Goal: Information Seeking & Learning: Learn about a topic

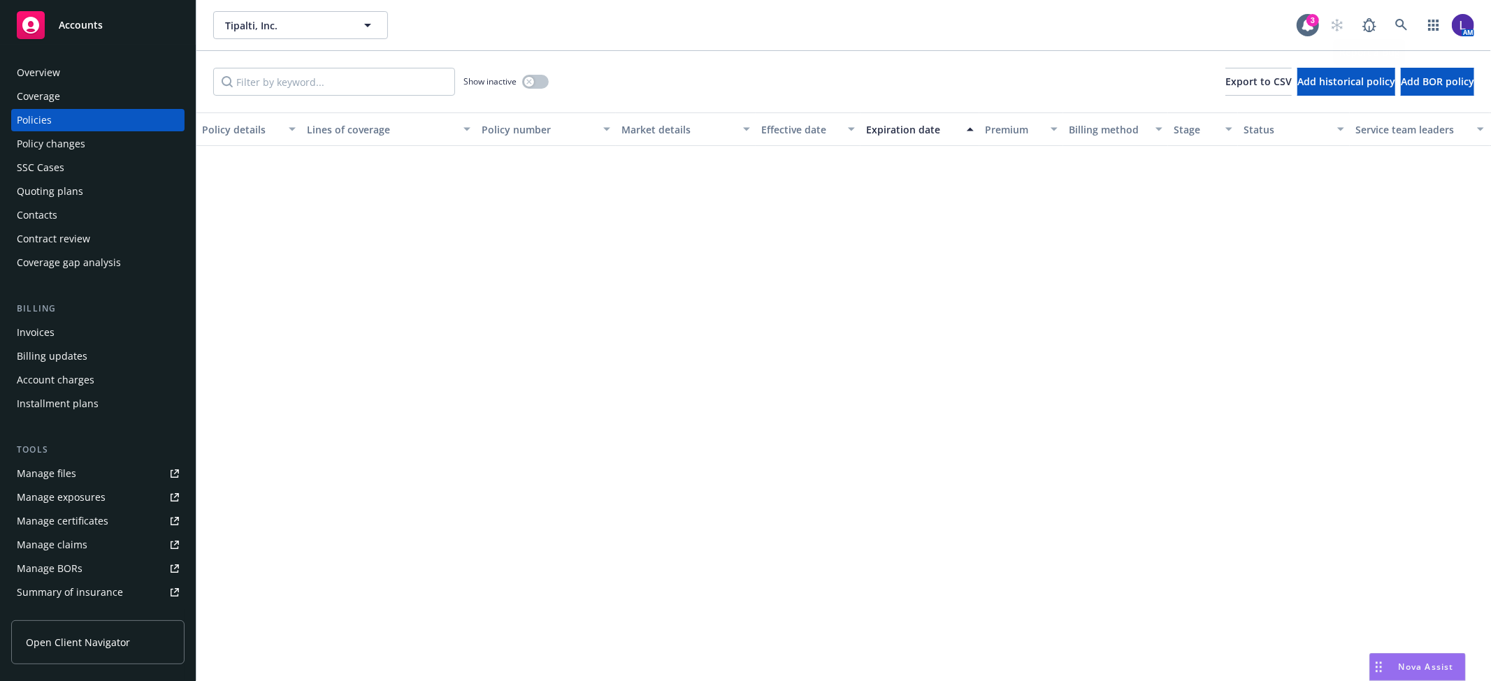
scroll to position [1344, 0]
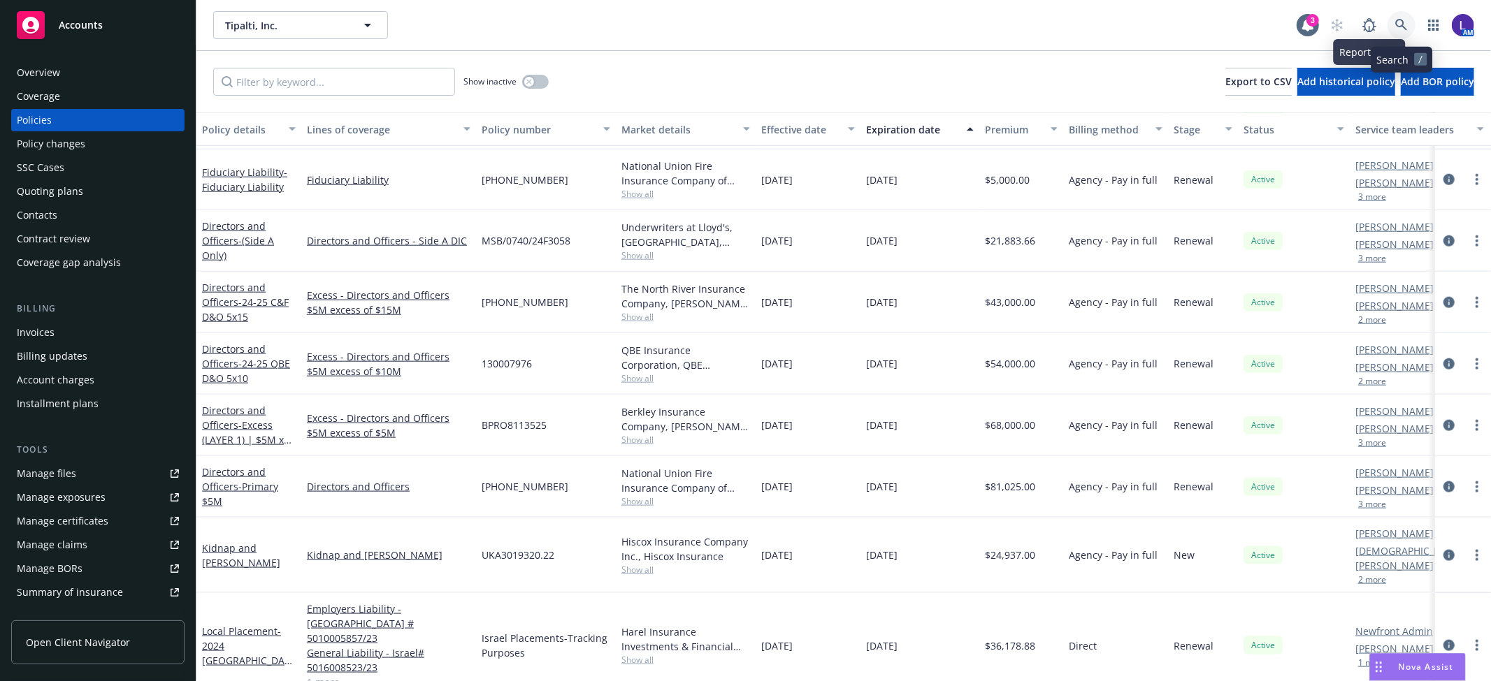
click at [1403, 19] on icon at bounding box center [1401, 25] width 13 height 13
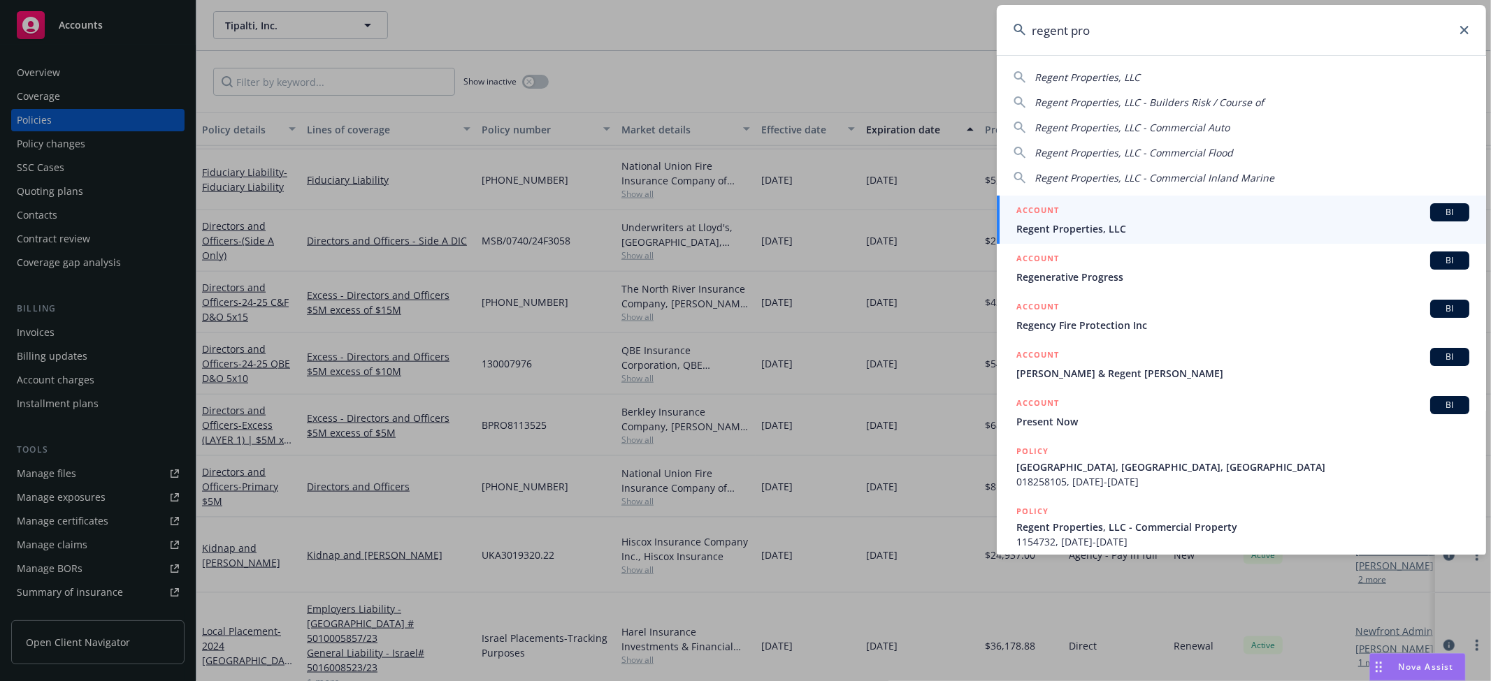
type input "regent pro"
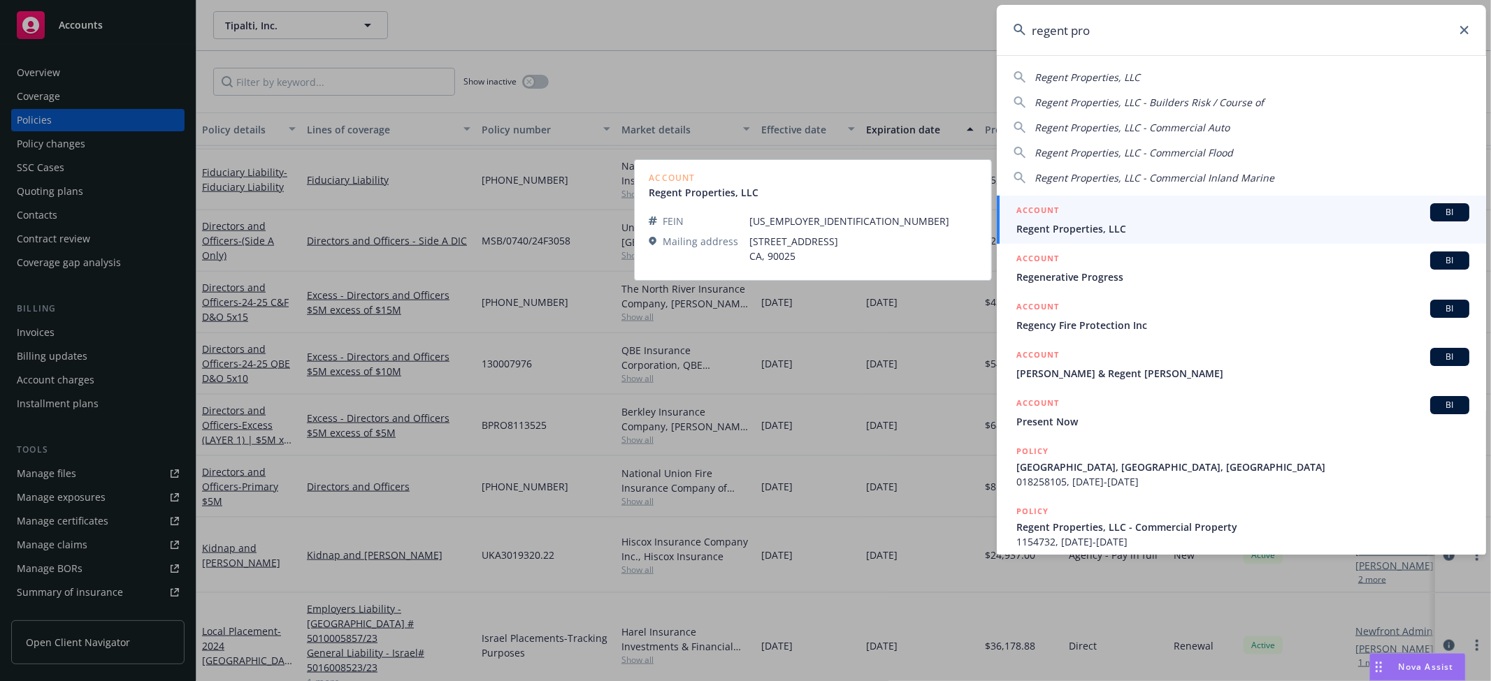
click at [1121, 225] on span "Regent Properties, LLC" at bounding box center [1242, 229] width 453 height 15
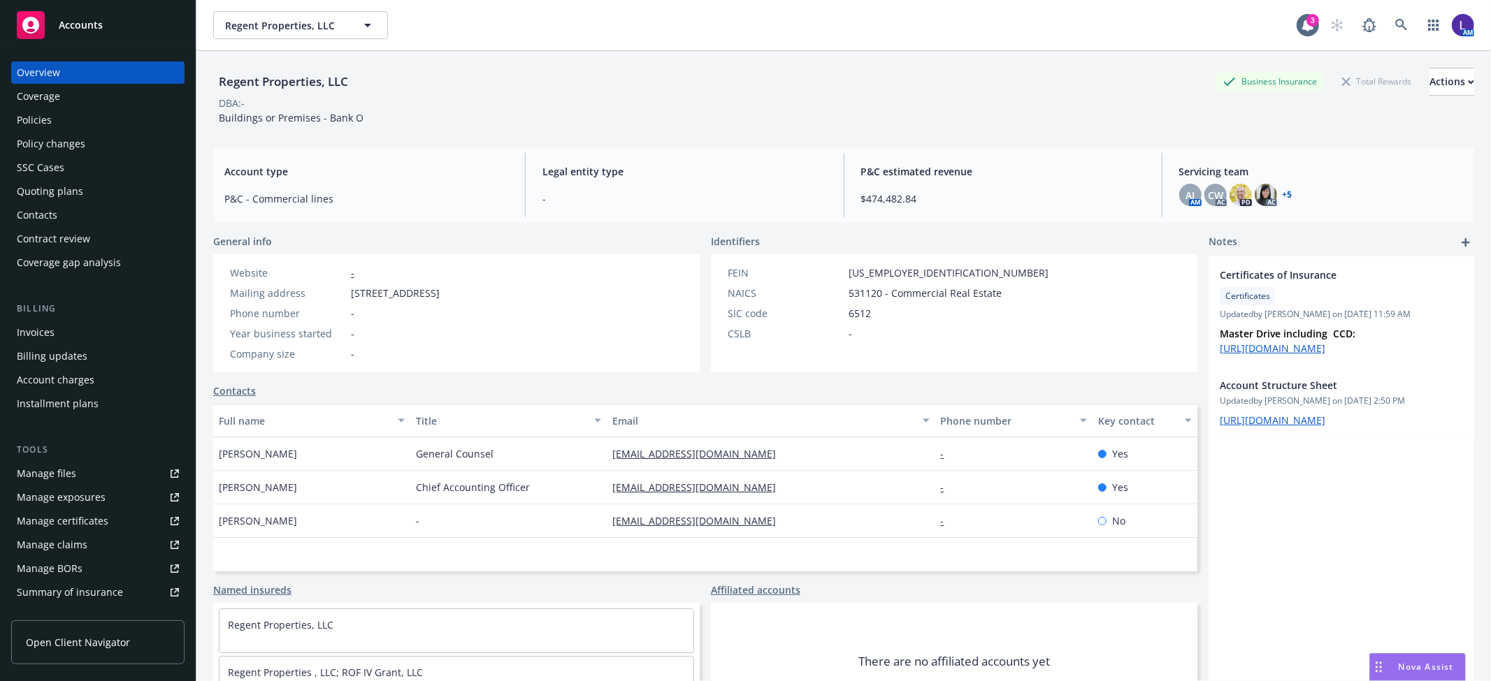
click at [48, 112] on div "Policies" at bounding box center [34, 120] width 35 height 22
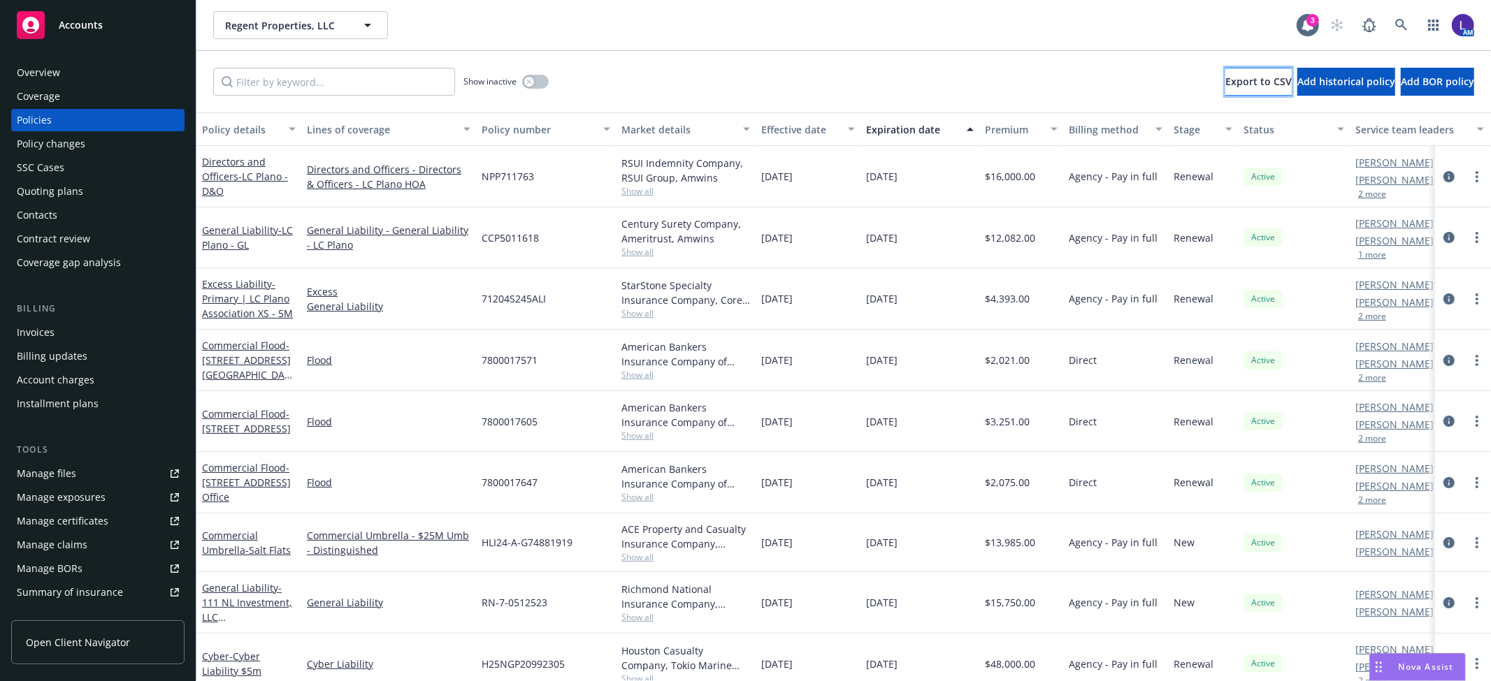
click at [1225, 86] on span "Export to CSV" at bounding box center [1258, 81] width 66 height 13
click at [62, 376] on div "Account charges" at bounding box center [56, 380] width 78 height 22
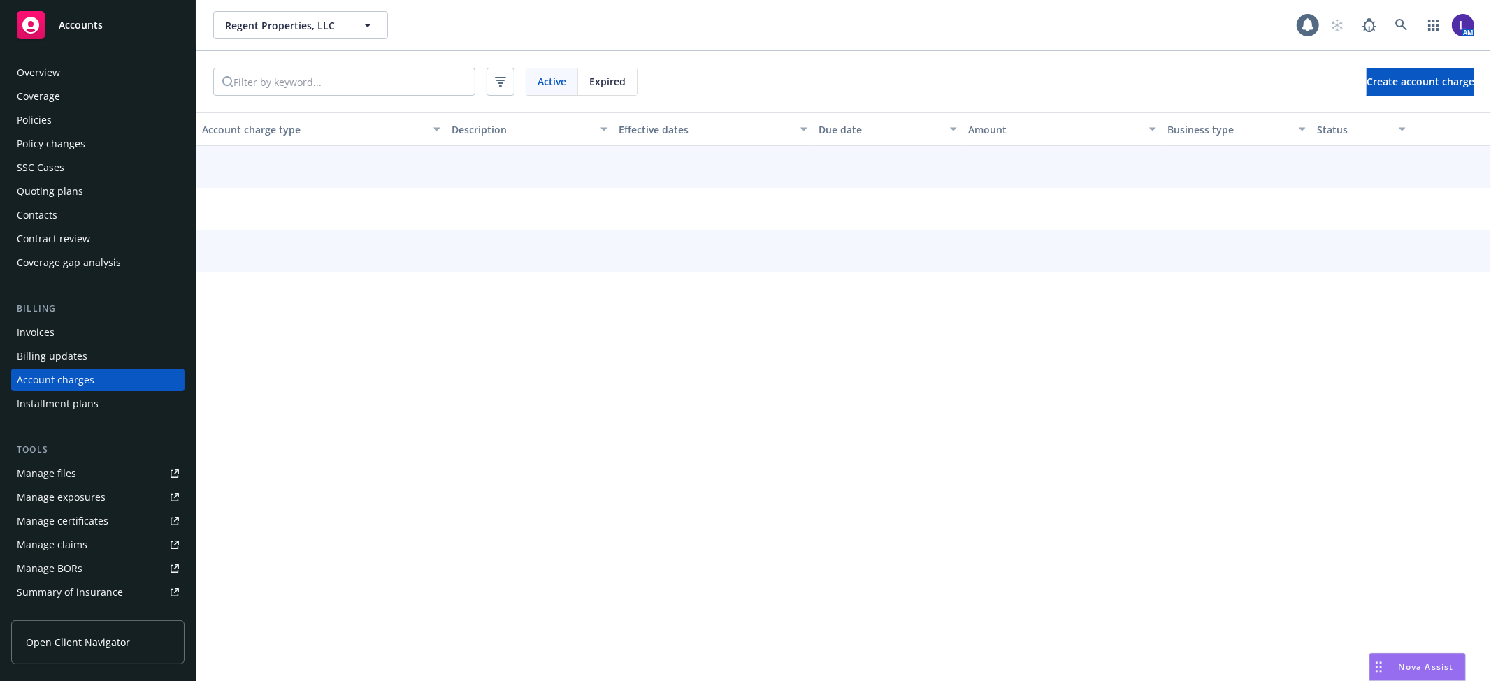
scroll to position [17, 0]
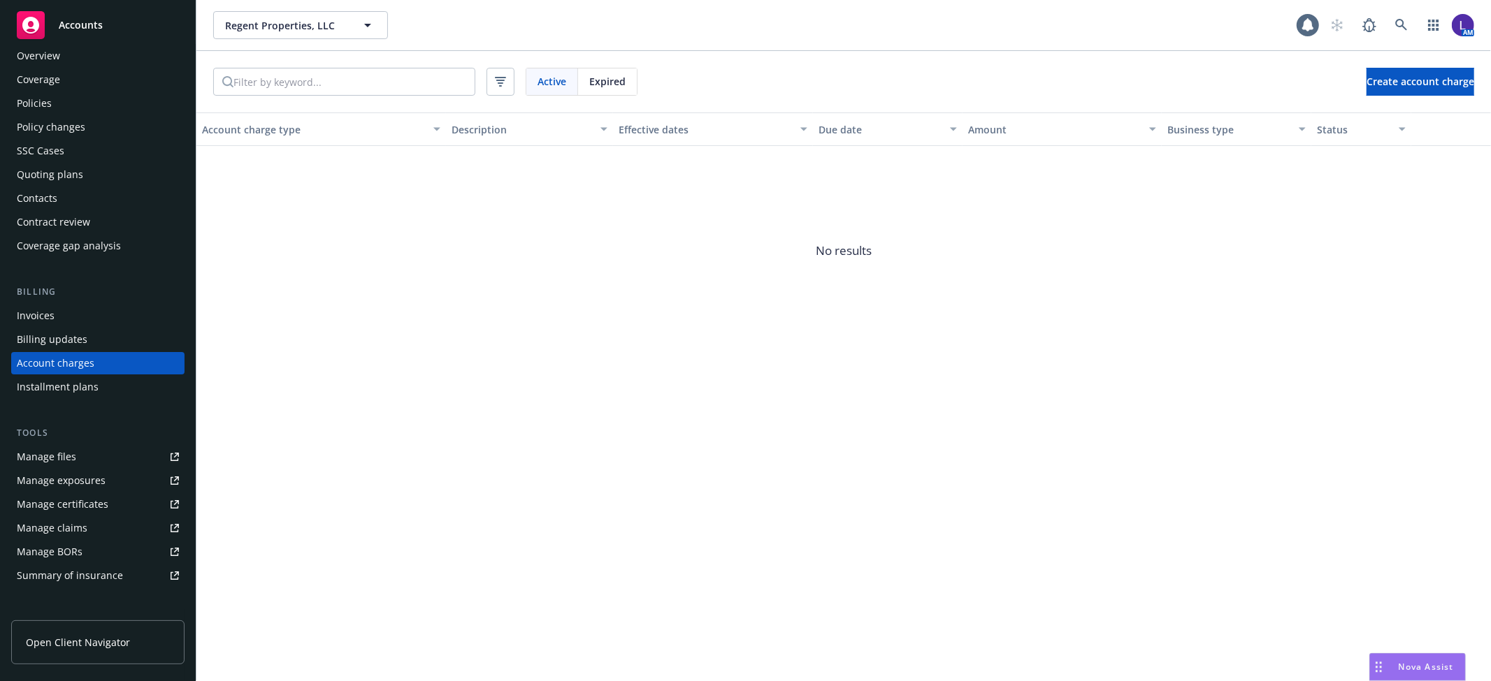
click at [619, 79] on span "Expired" at bounding box center [607, 81] width 36 height 15
click at [40, 102] on div "Policies" at bounding box center [34, 103] width 35 height 22
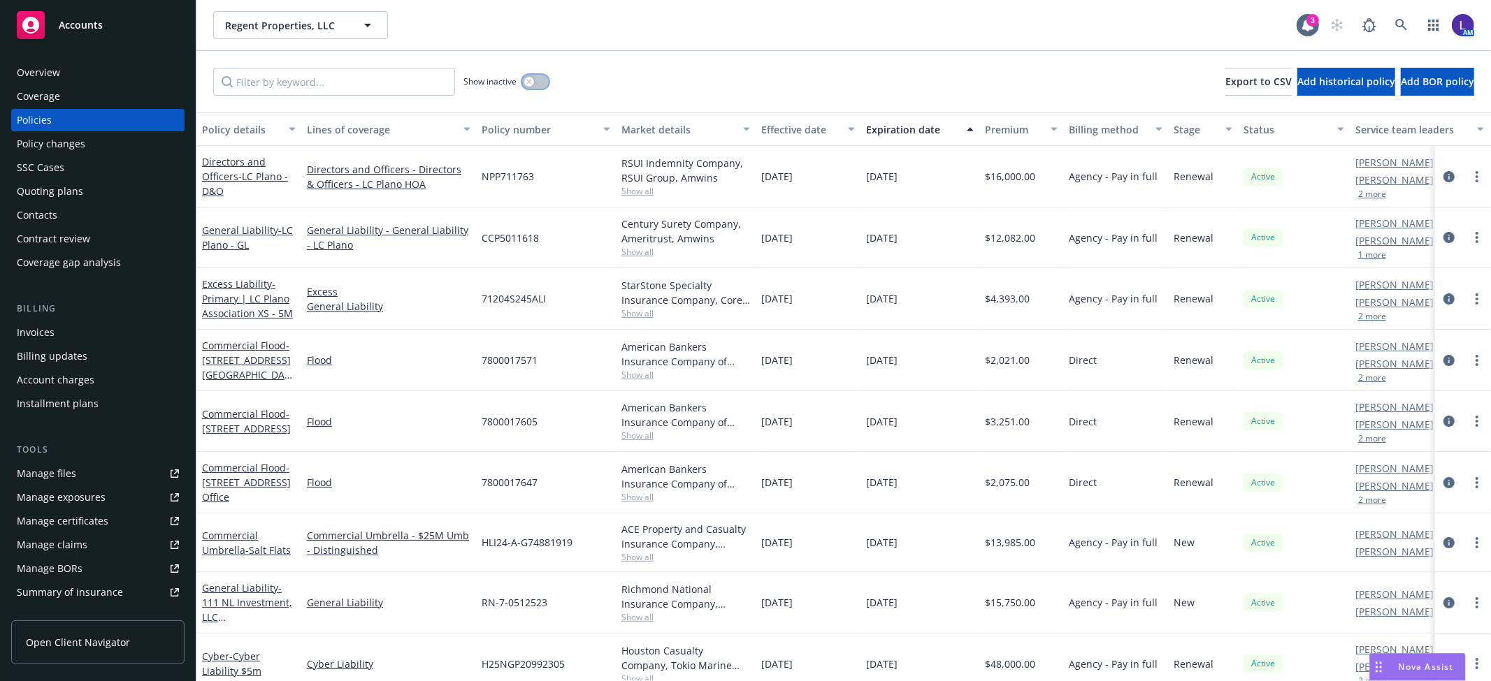
click at [540, 80] on button "button" at bounding box center [535, 82] width 27 height 14
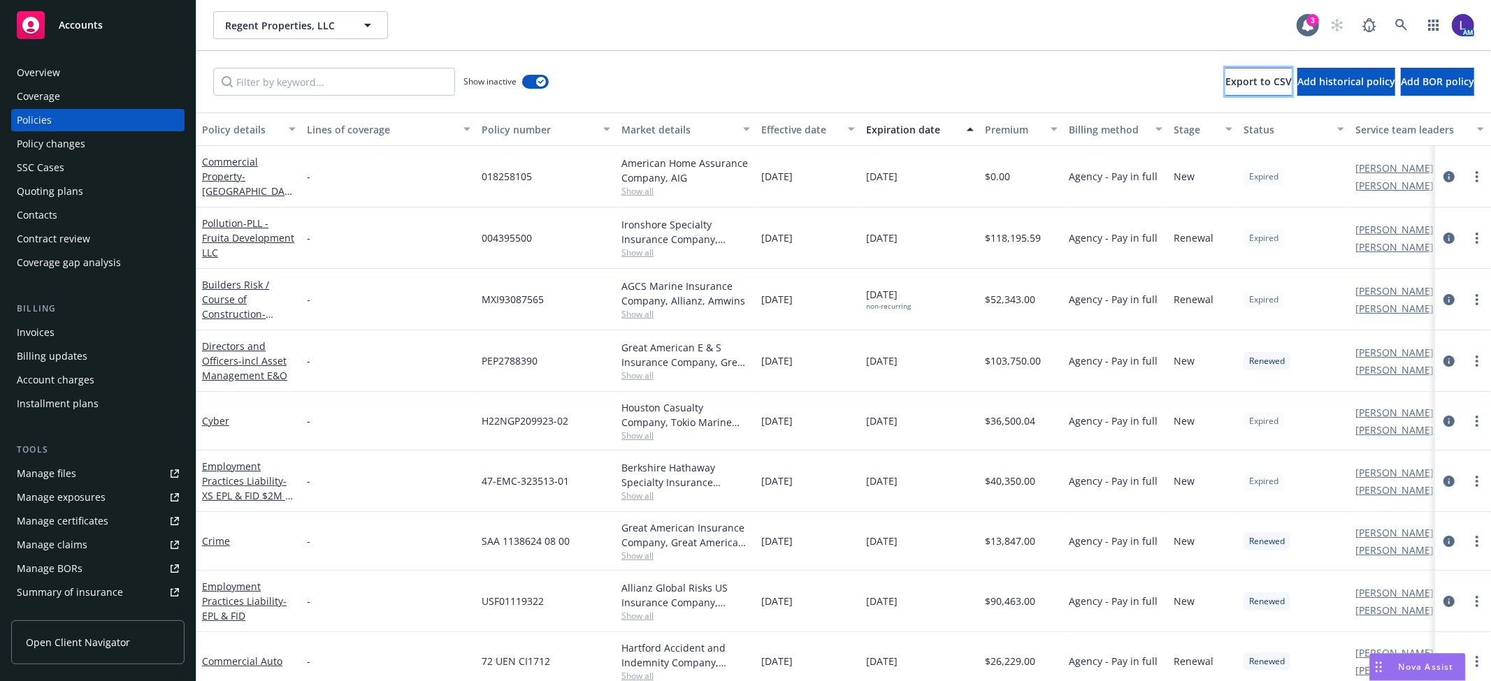
click at [1225, 85] on span "Export to CSV" at bounding box center [1258, 81] width 66 height 13
click at [535, 86] on button "button" at bounding box center [535, 82] width 27 height 14
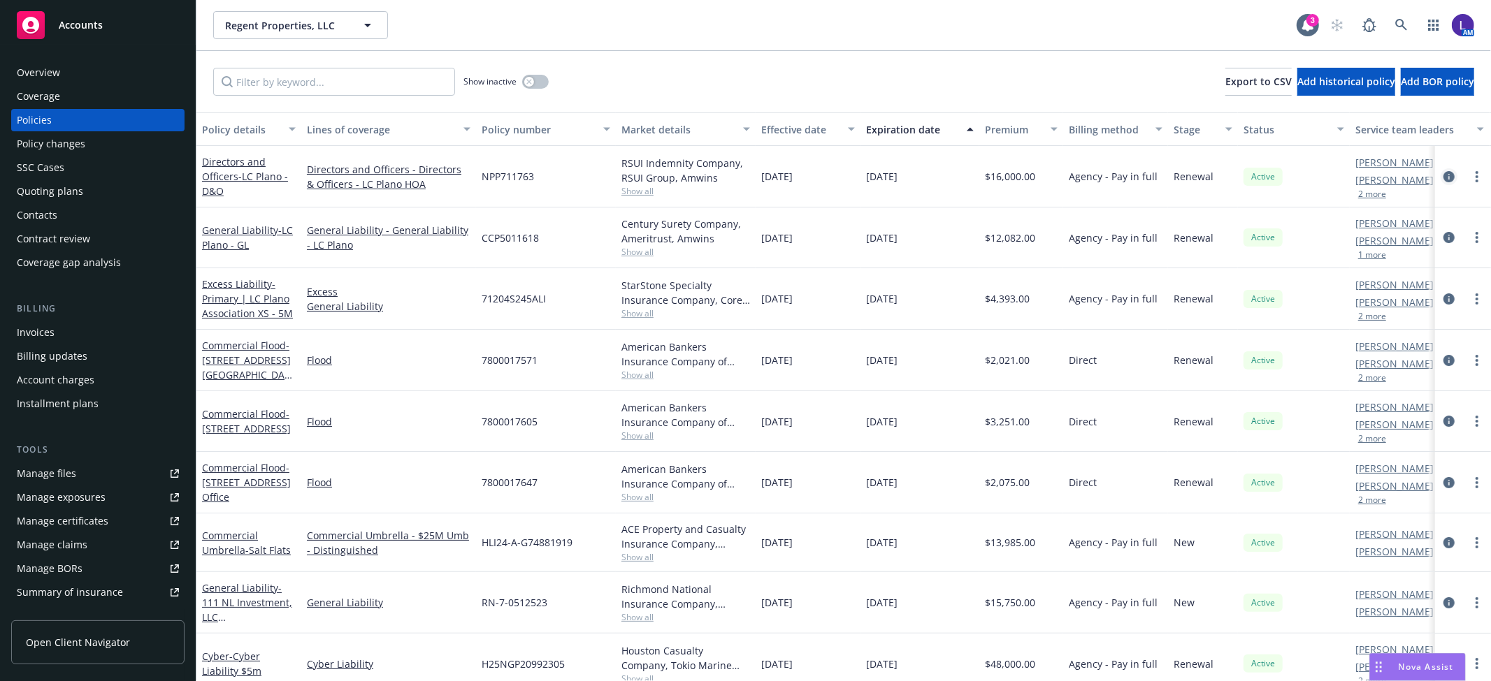
click at [1443, 175] on icon "circleInformation" at bounding box center [1448, 176] width 11 height 11
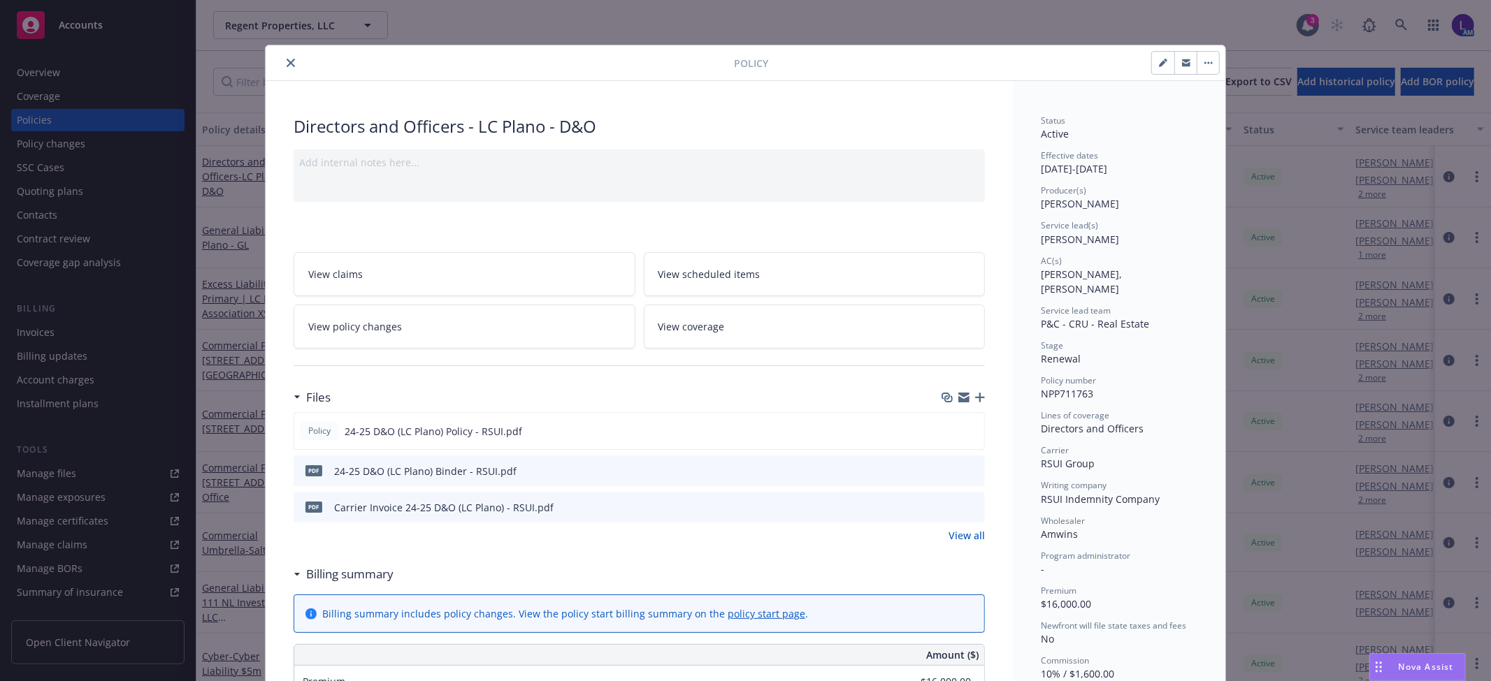
click at [287, 60] on icon "close" at bounding box center [291, 63] width 8 height 8
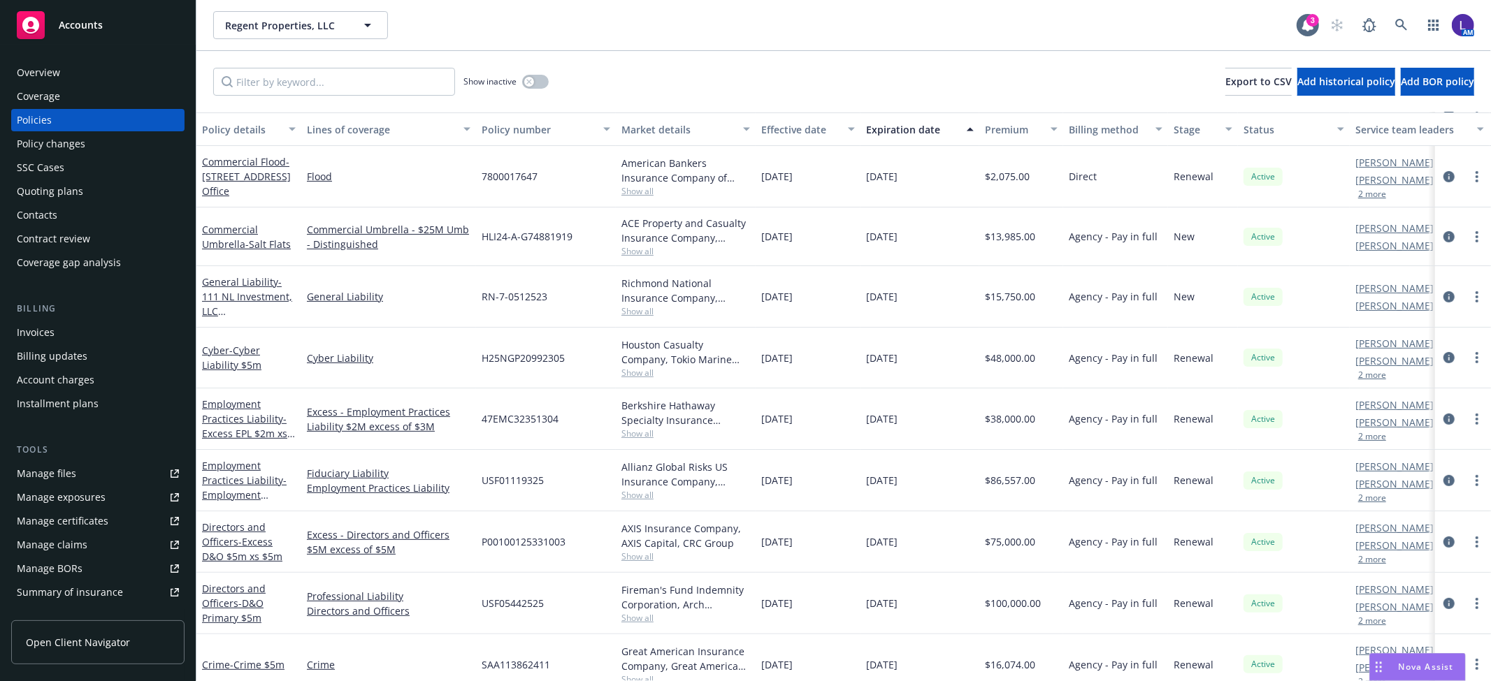
scroll to position [310, 0]
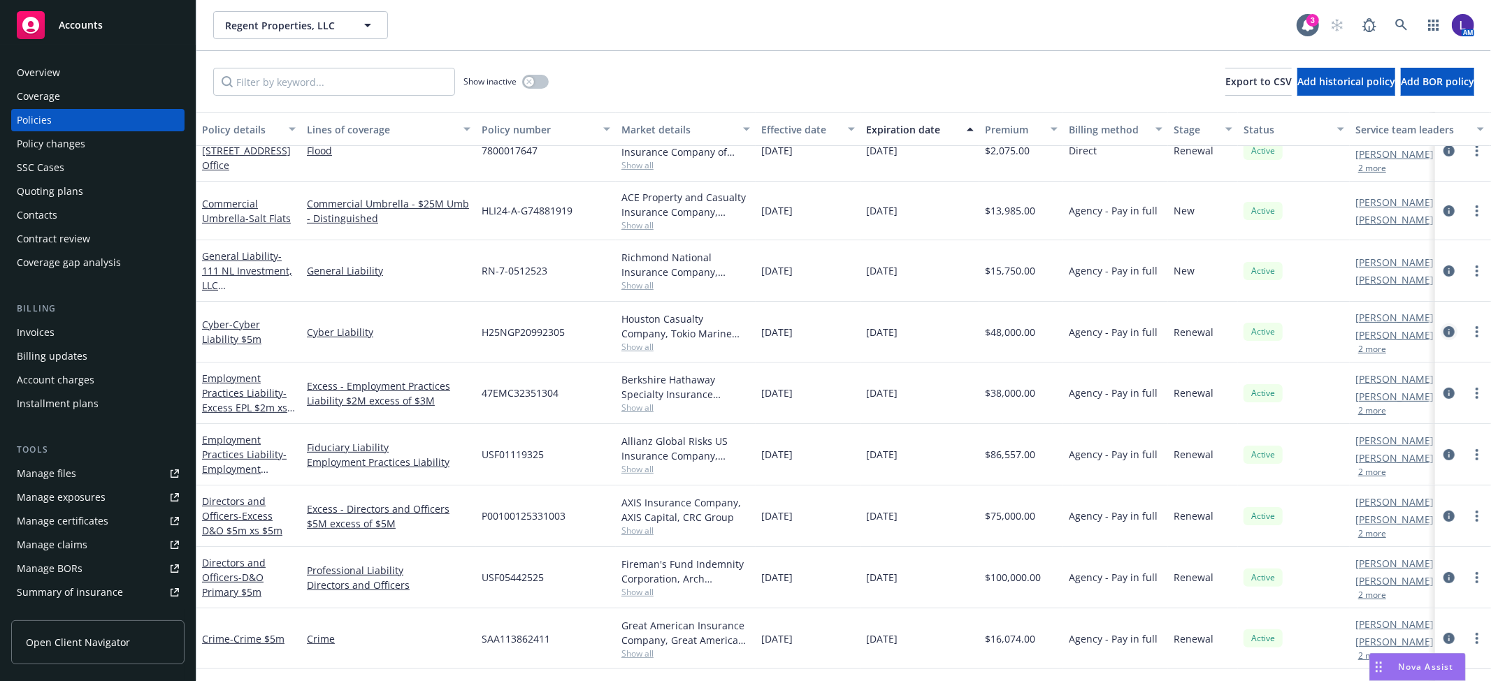
click at [1443, 330] on icon "circleInformation" at bounding box center [1448, 331] width 11 height 11
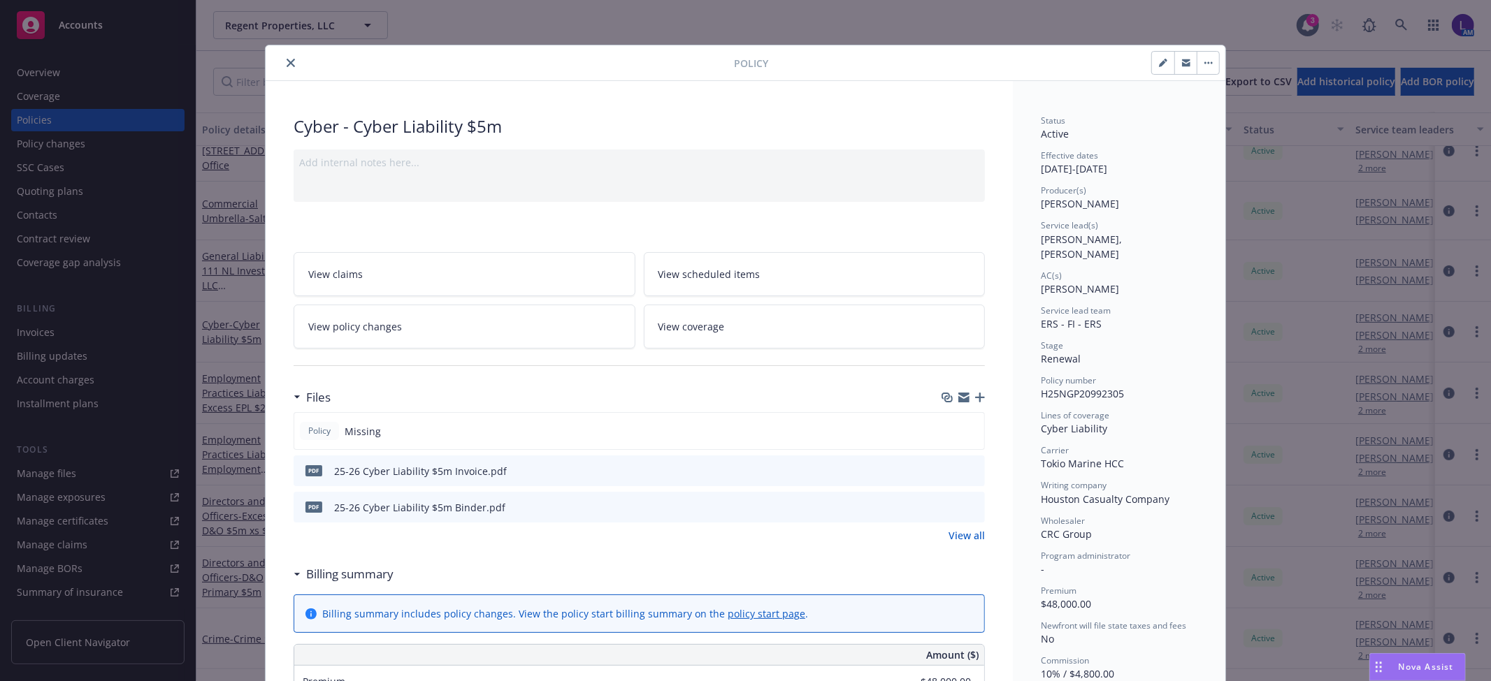
click at [284, 57] on button "close" at bounding box center [290, 63] width 17 height 17
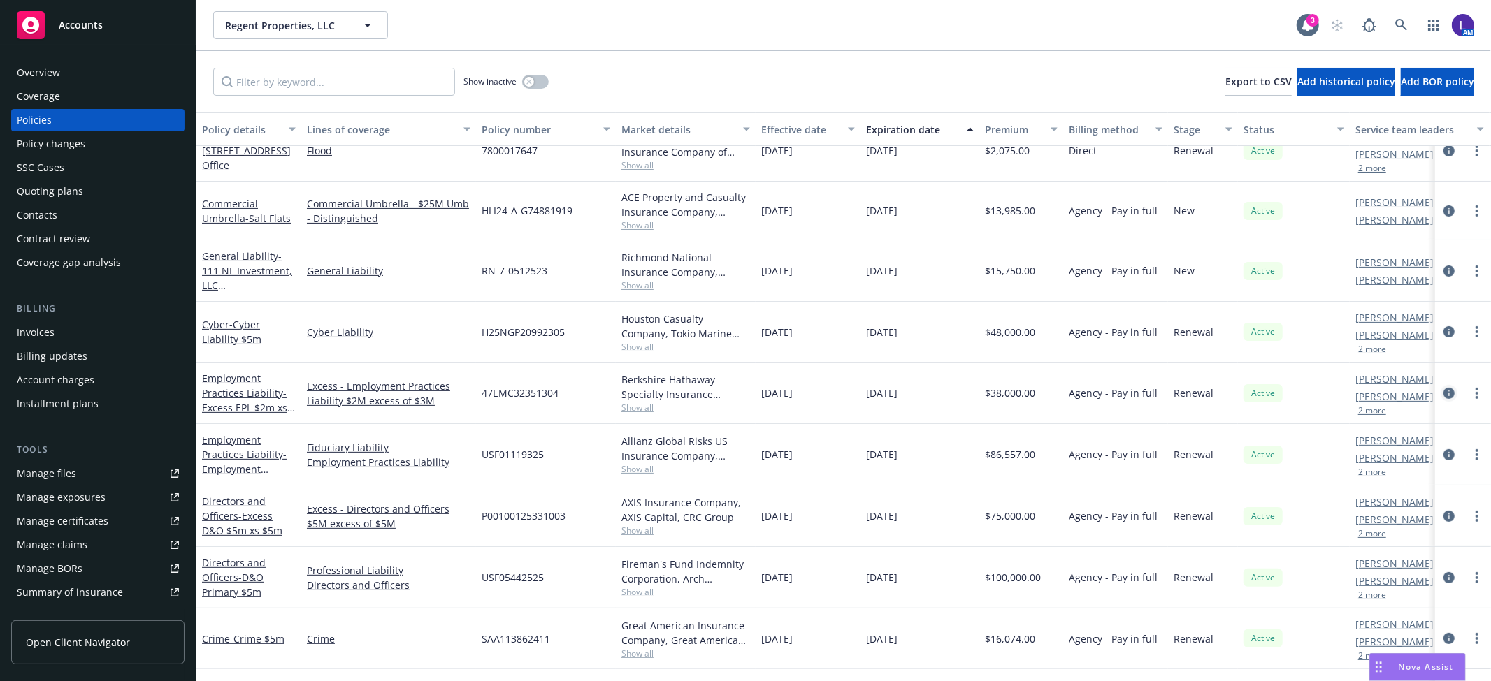
click at [1443, 394] on icon "circleInformation" at bounding box center [1448, 393] width 11 height 11
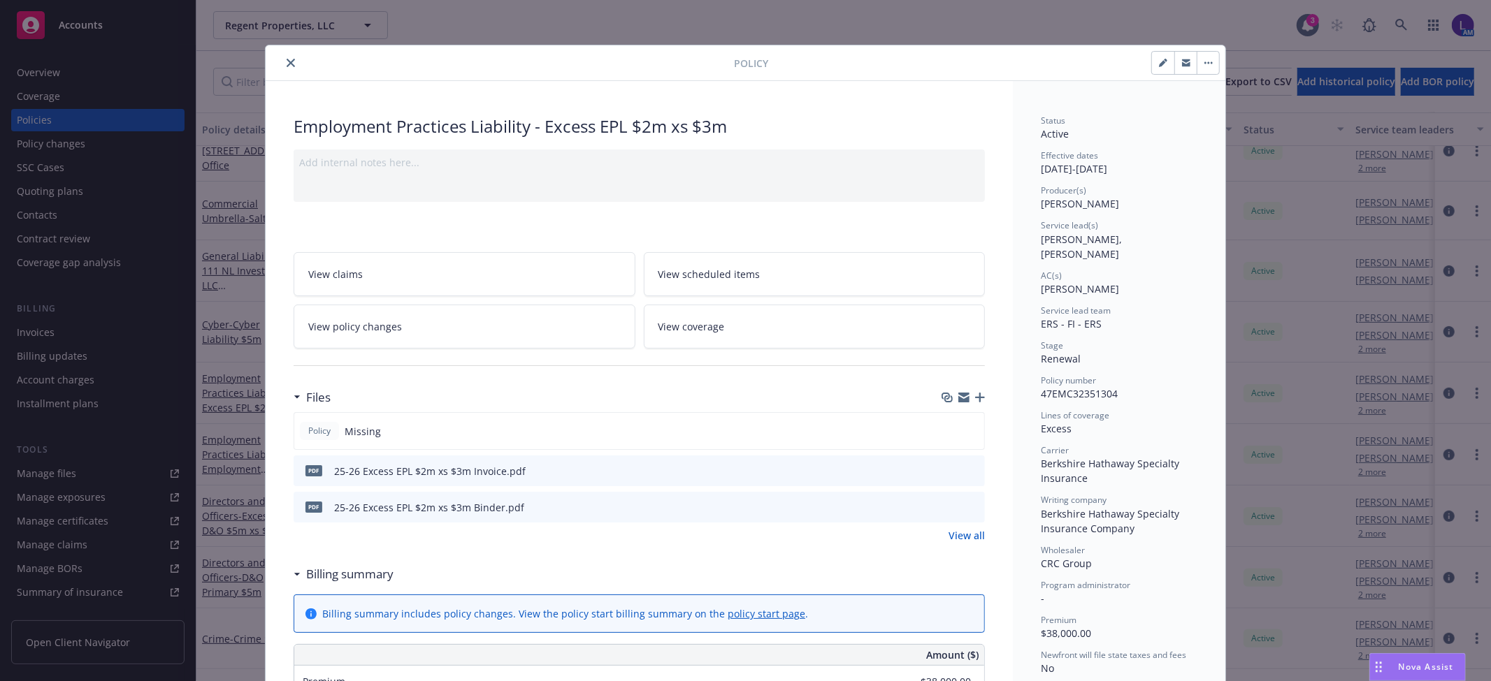
click at [287, 65] on icon "close" at bounding box center [291, 63] width 8 height 8
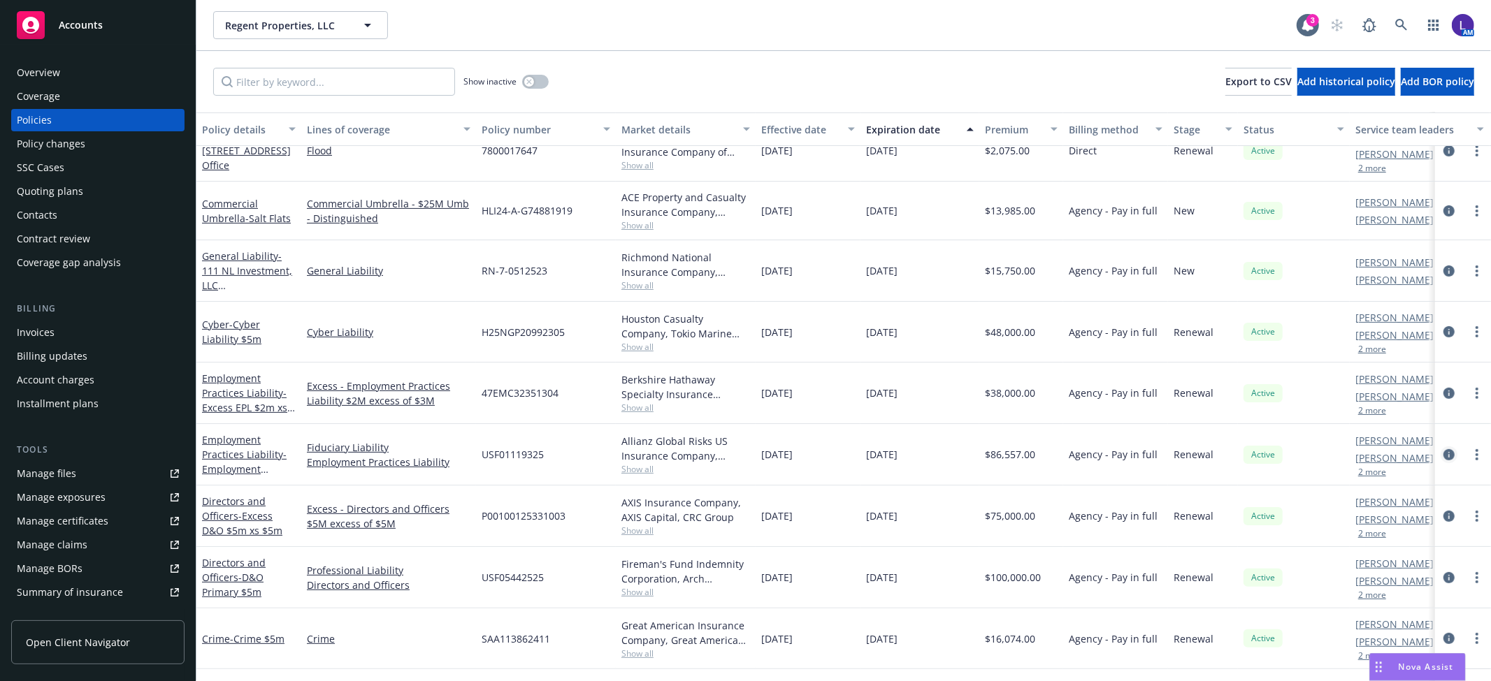
click at [1443, 452] on icon "circleInformation" at bounding box center [1448, 454] width 11 height 11
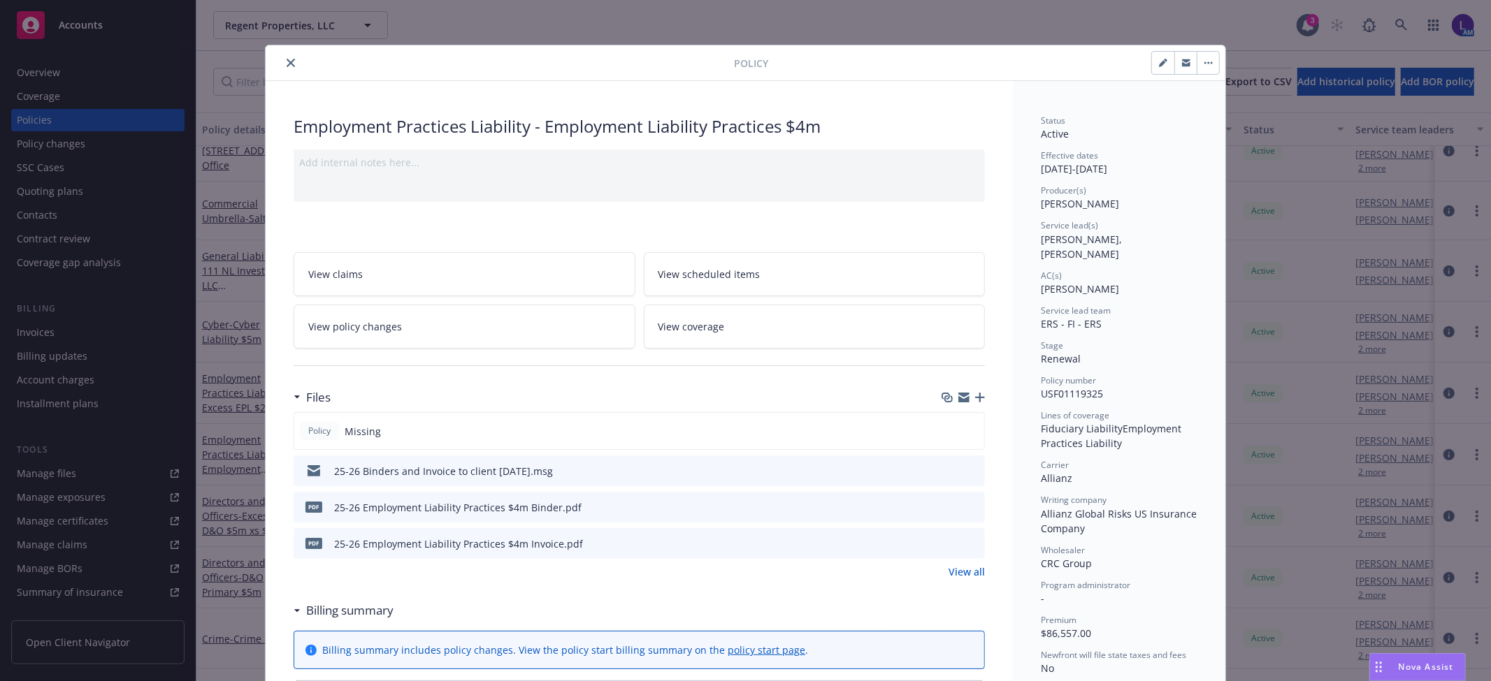
click at [287, 62] on icon "close" at bounding box center [291, 63] width 8 height 8
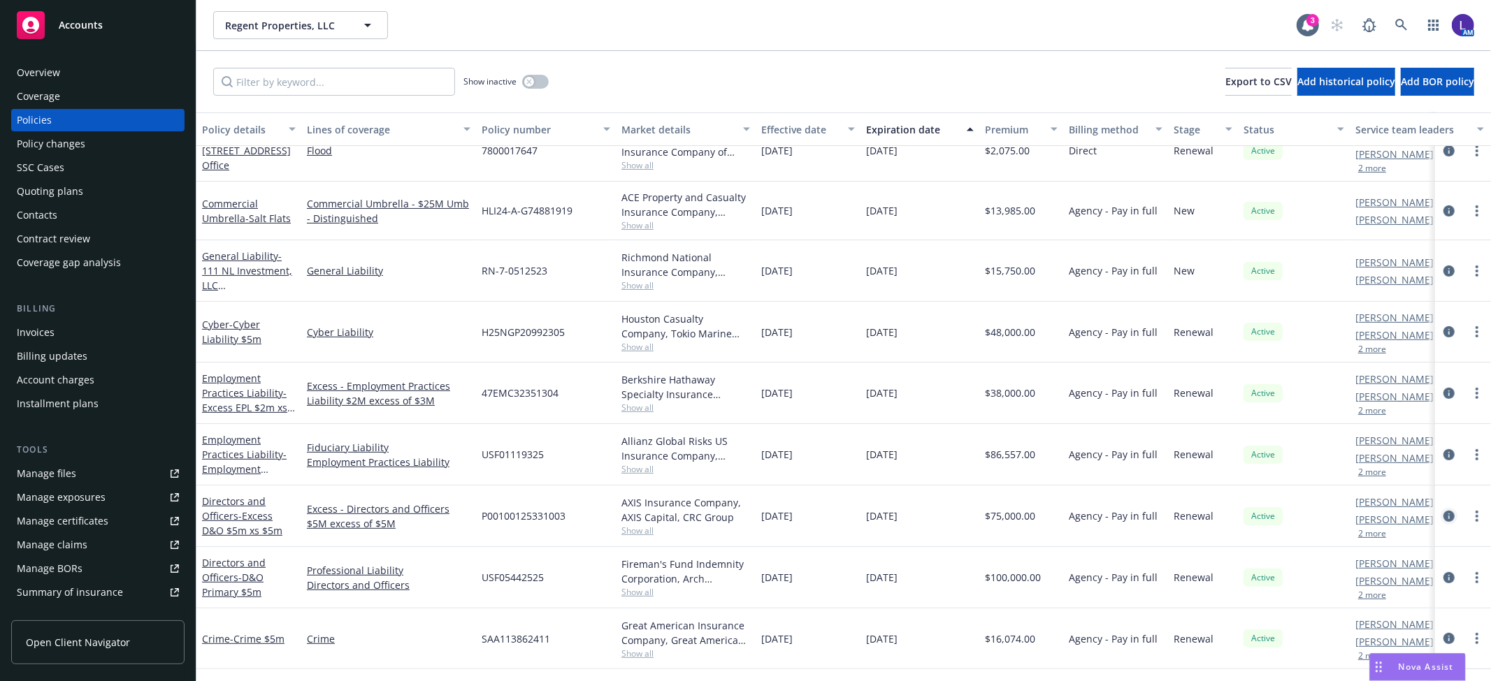
click at [1443, 512] on icon "circleInformation" at bounding box center [1448, 516] width 11 height 11
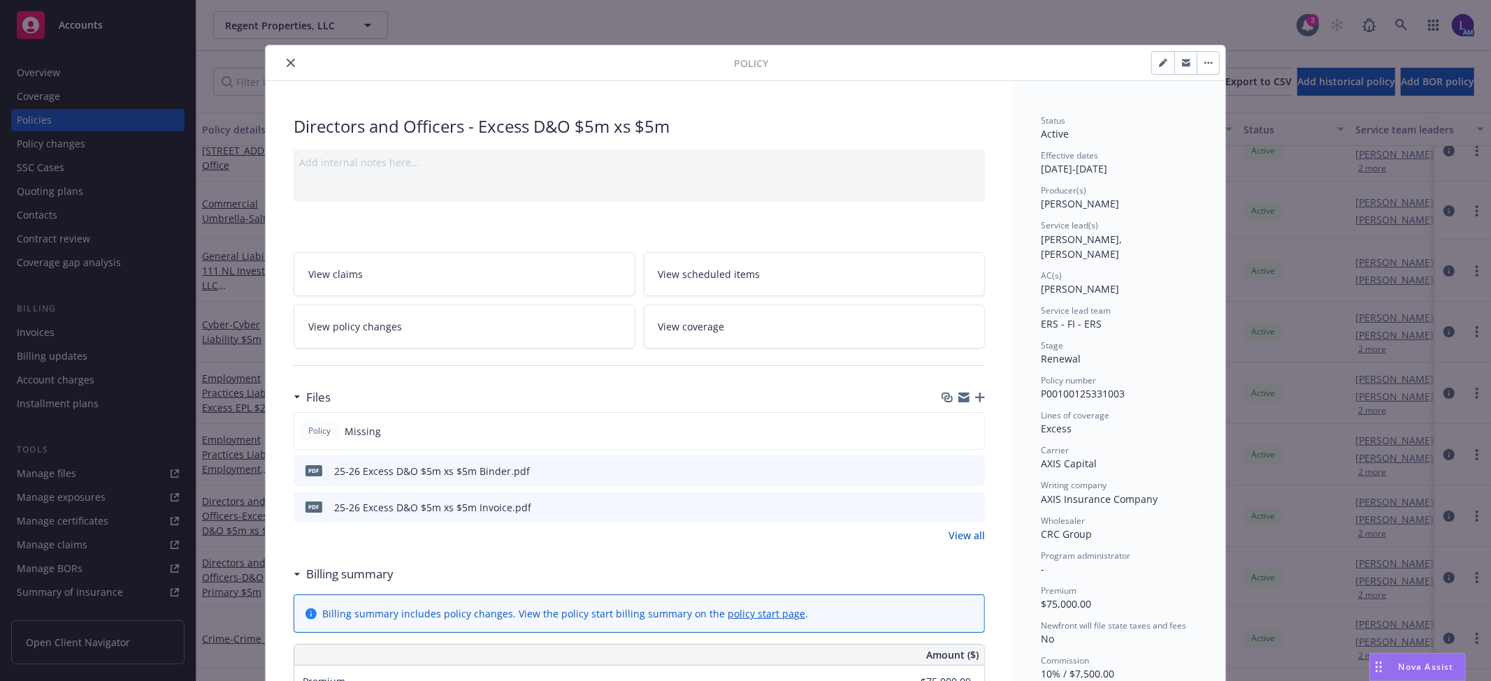
click at [282, 57] on button "close" at bounding box center [290, 63] width 17 height 17
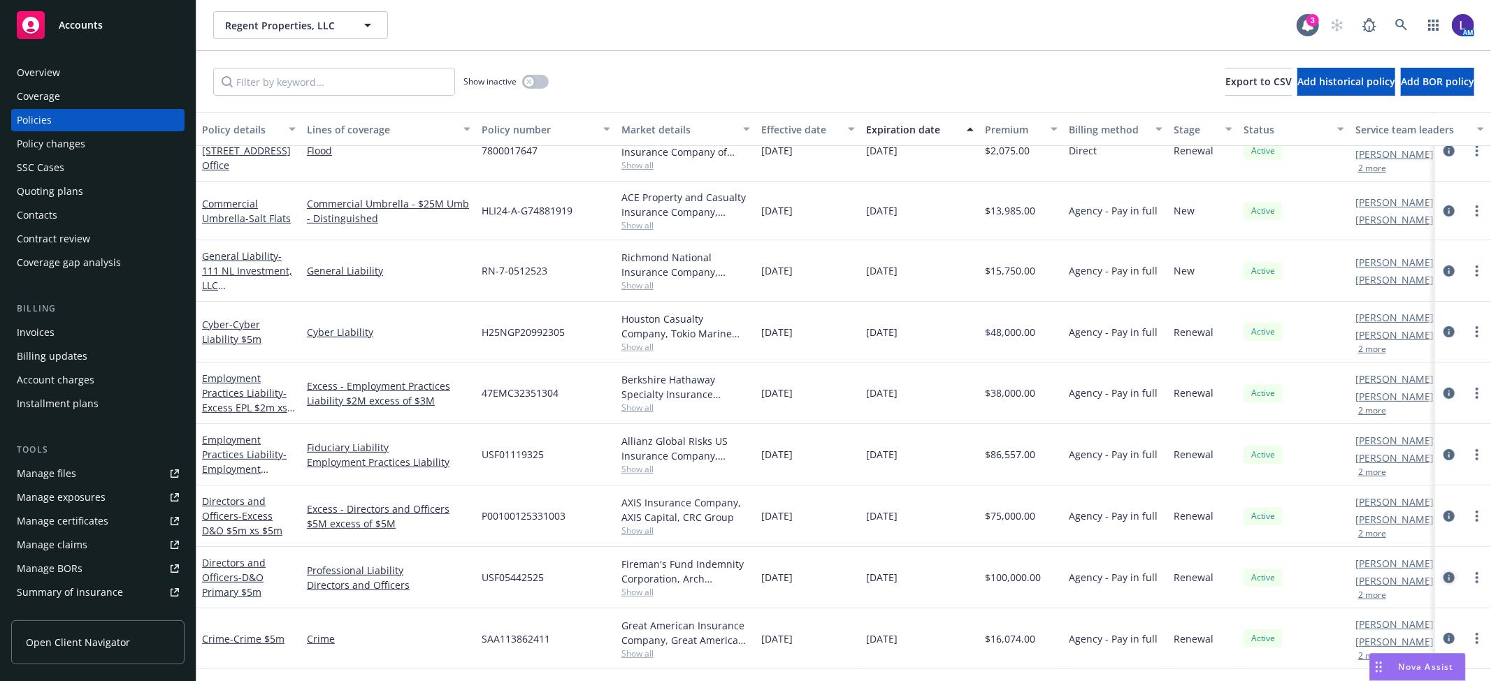
click at [1443, 577] on icon "circleInformation" at bounding box center [1448, 577] width 11 height 11
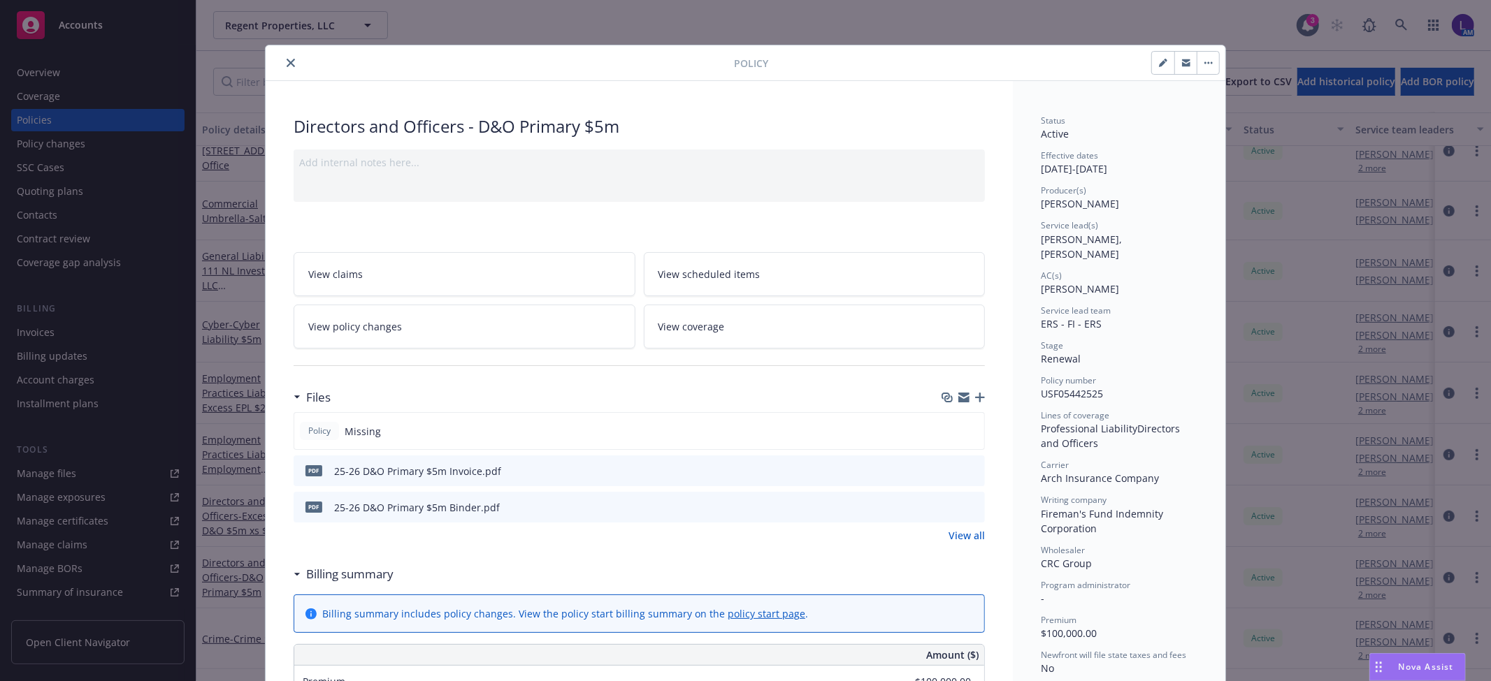
click at [282, 59] on button "close" at bounding box center [290, 63] width 17 height 17
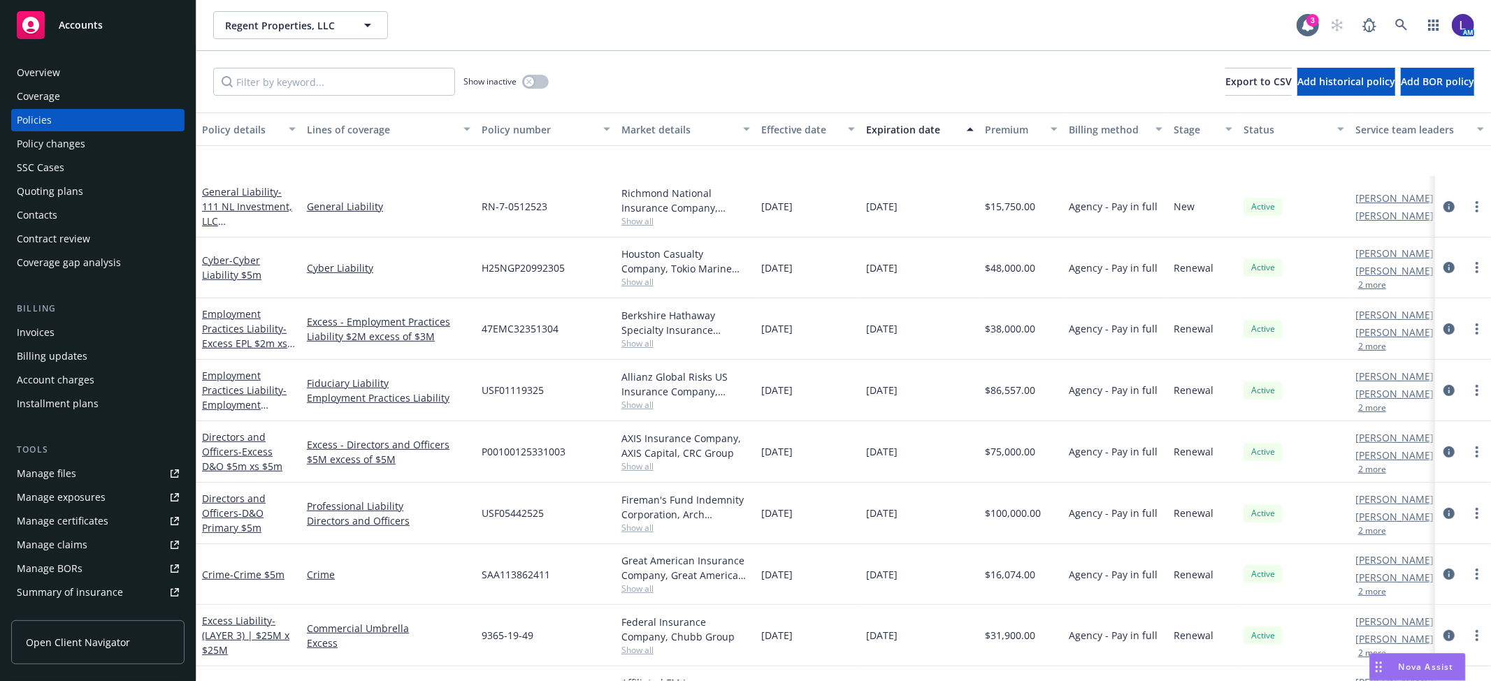
scroll to position [543, 0]
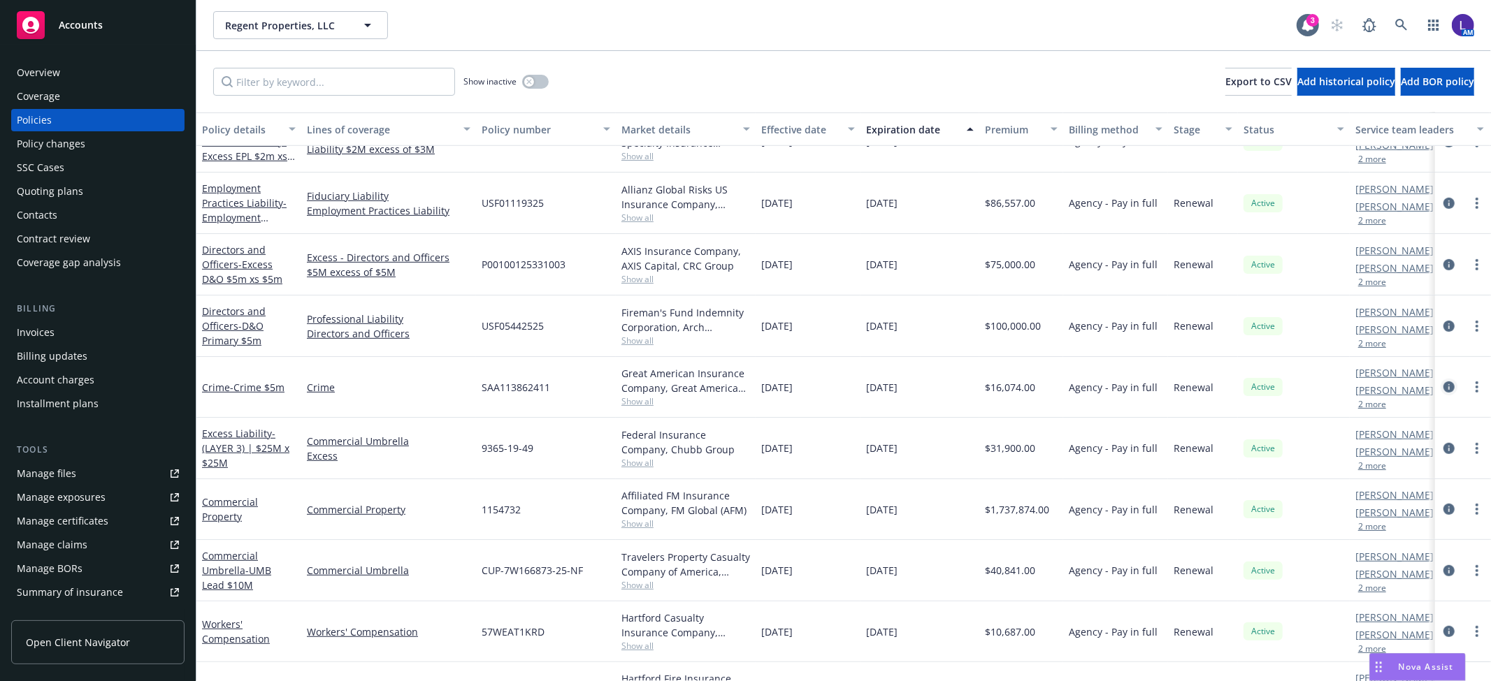
click at [1443, 385] on icon "circleInformation" at bounding box center [1448, 387] width 11 height 11
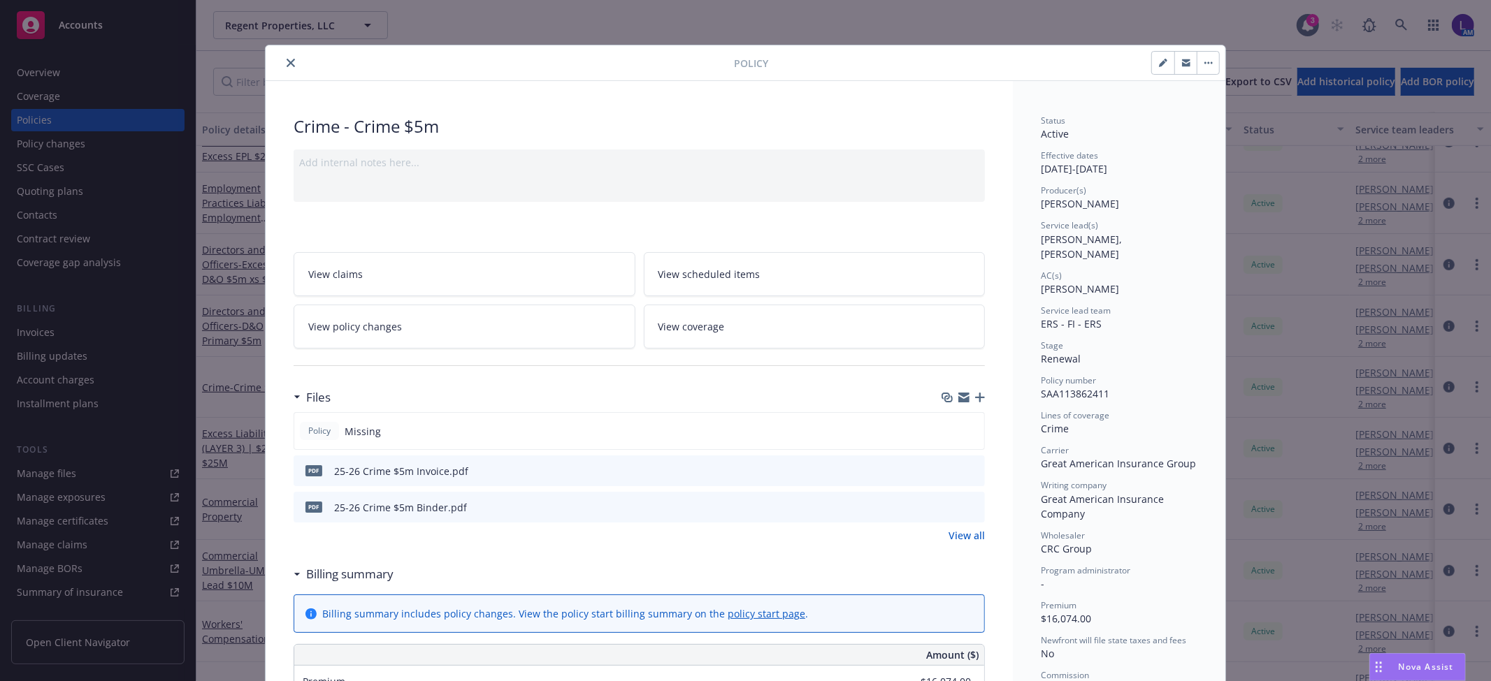
click at [287, 59] on icon "close" at bounding box center [291, 63] width 8 height 8
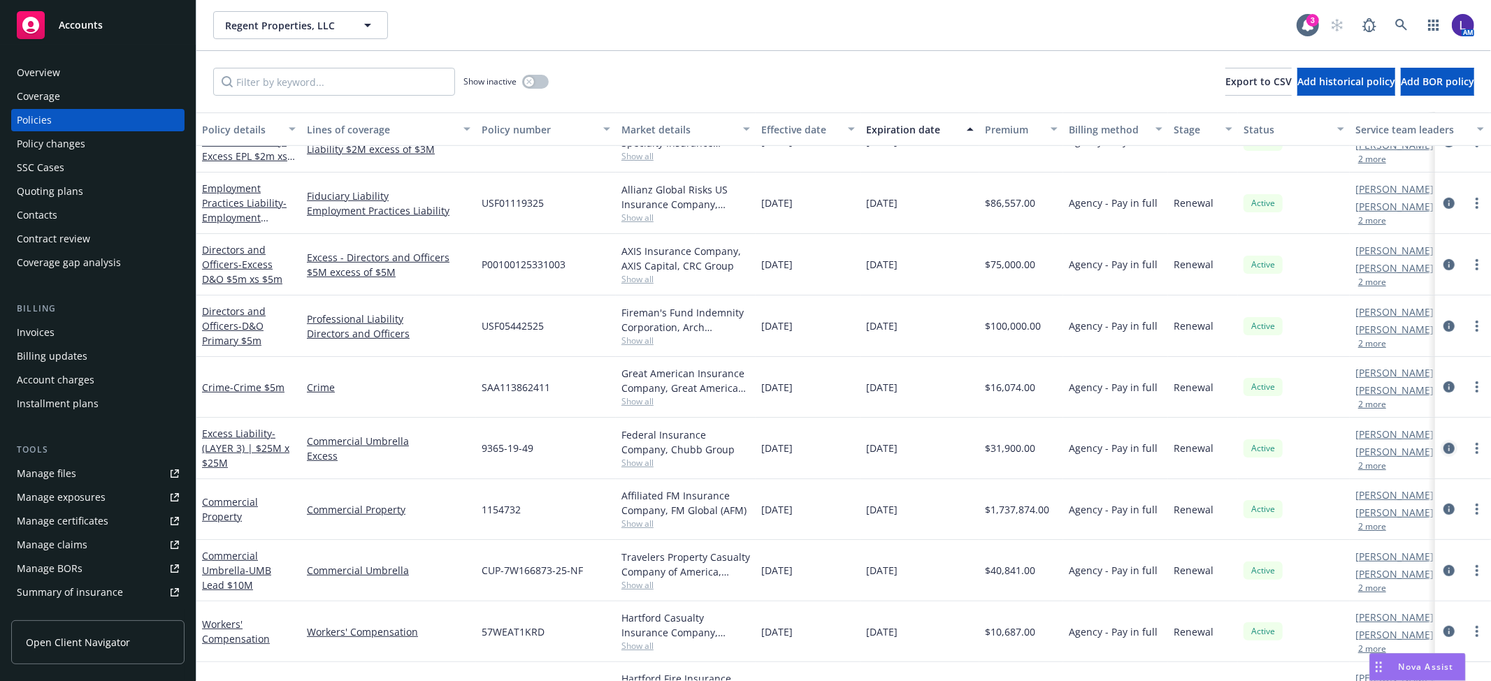
click at [1443, 449] on icon "circleInformation" at bounding box center [1448, 448] width 11 height 11
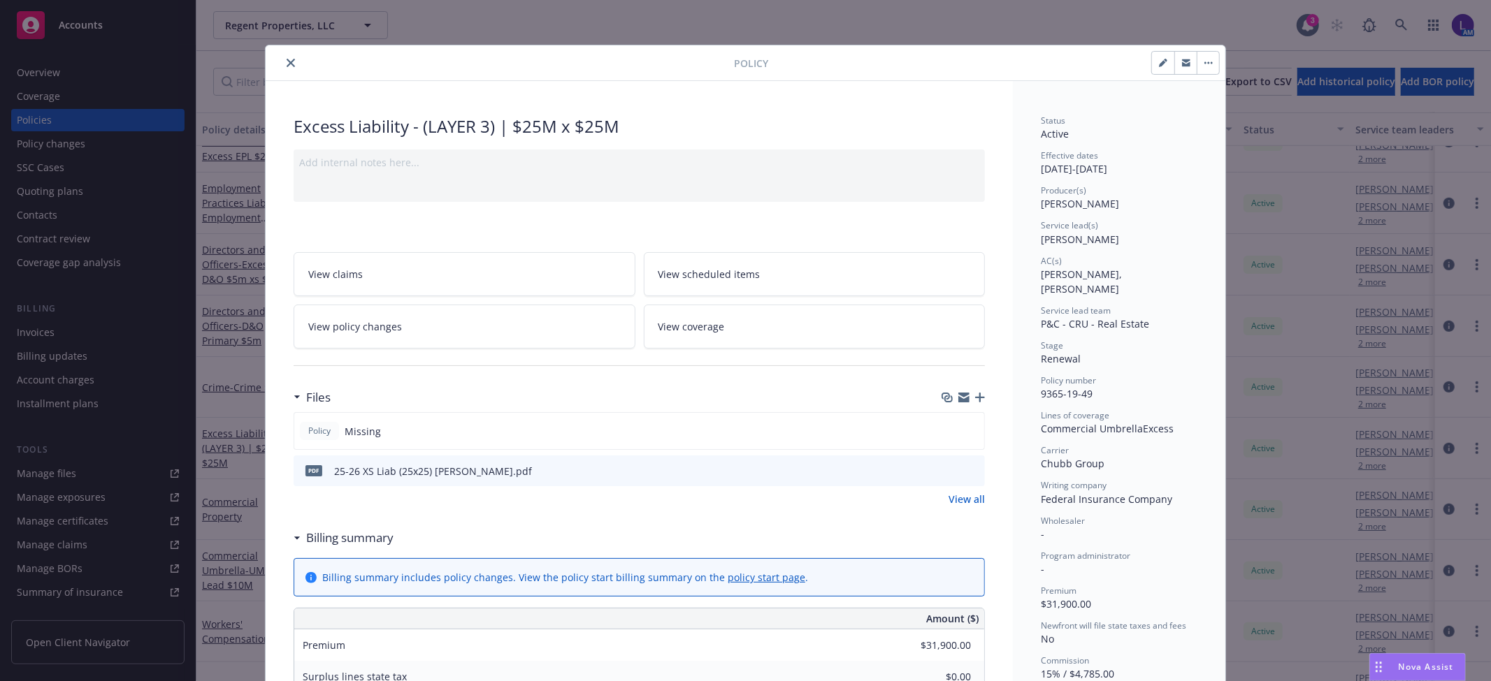
click at [289, 64] on button "close" at bounding box center [290, 63] width 17 height 17
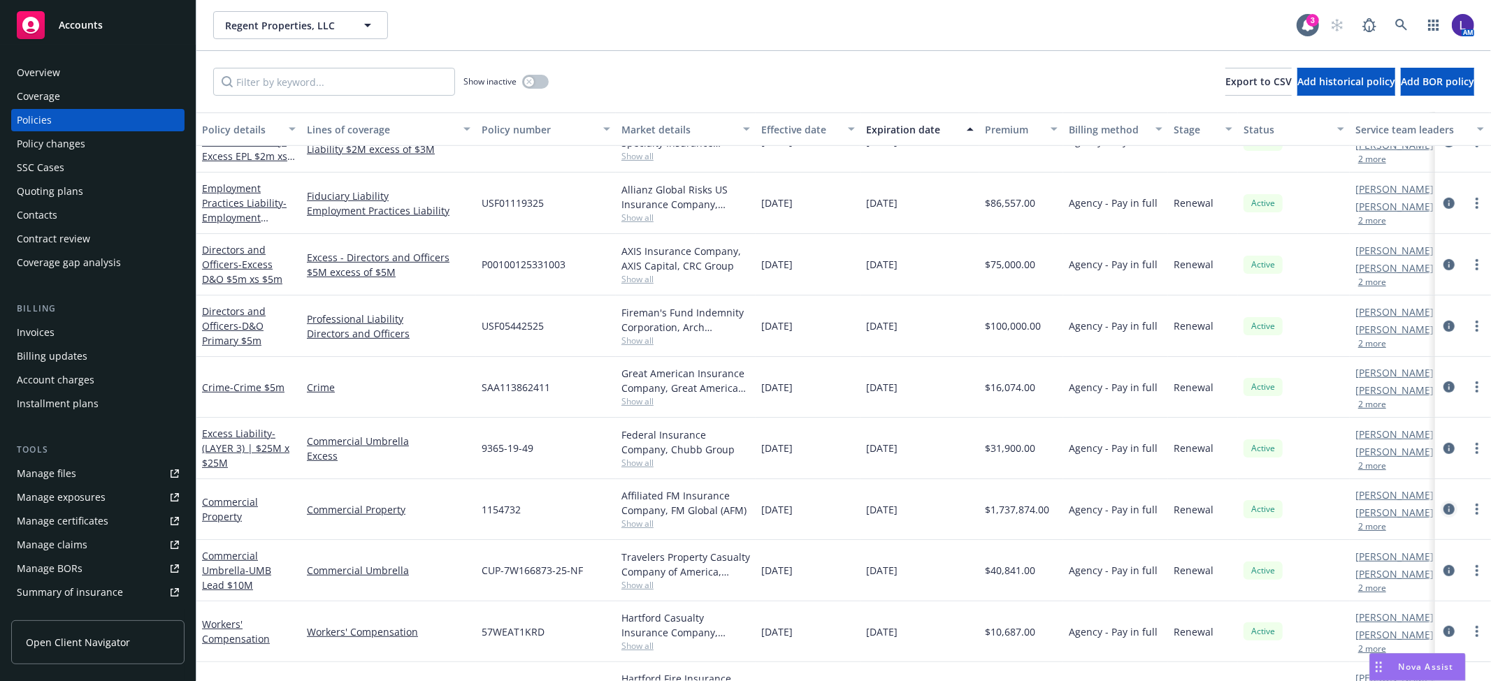
click at [1443, 509] on icon "circleInformation" at bounding box center [1448, 509] width 11 height 11
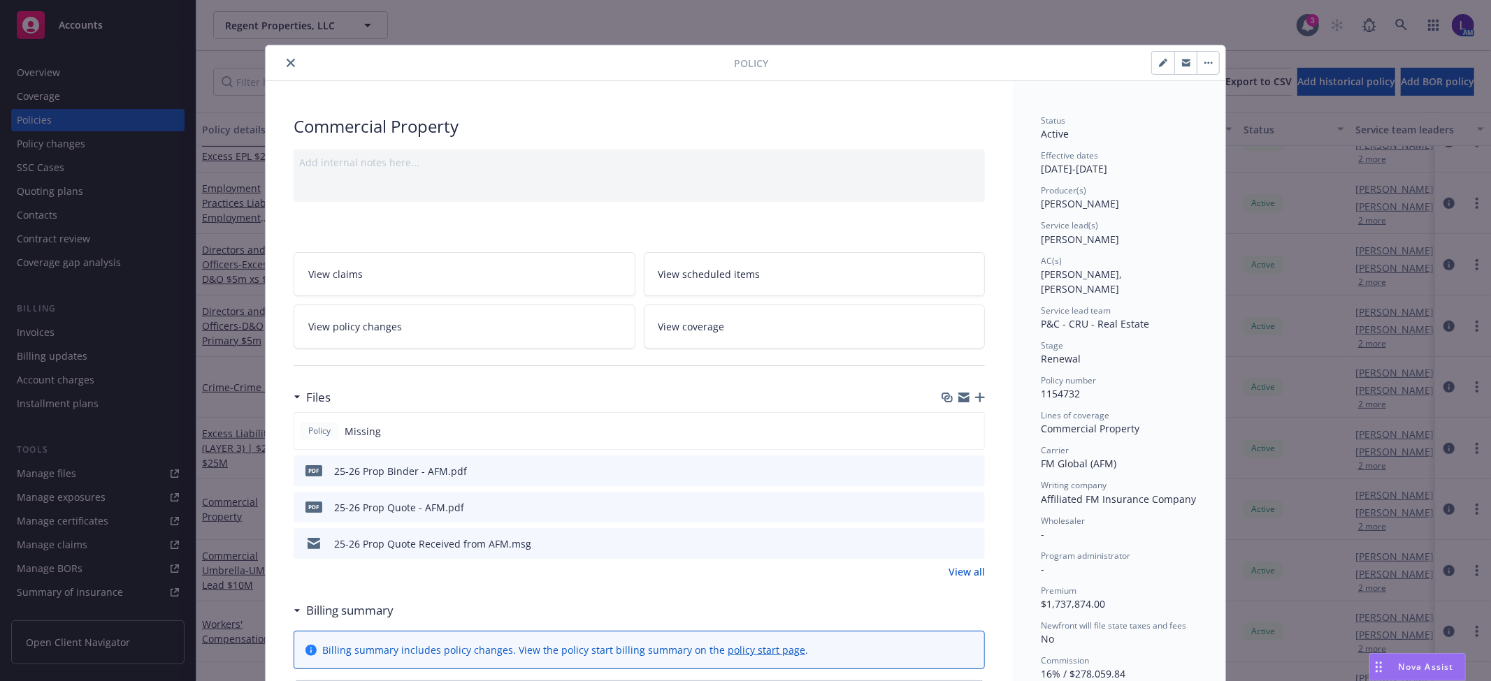
click at [287, 62] on icon "close" at bounding box center [291, 63] width 8 height 8
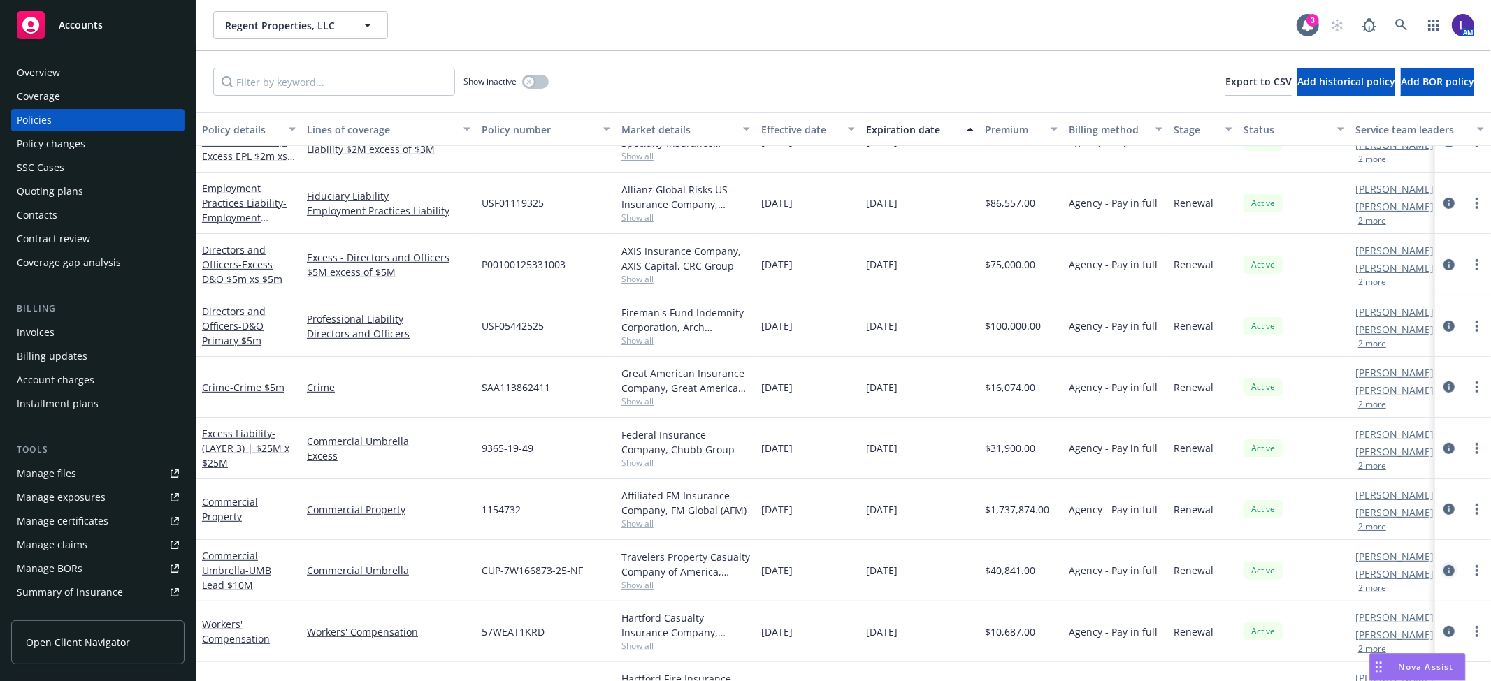
click at [1443, 569] on icon "circleInformation" at bounding box center [1448, 570] width 11 height 11
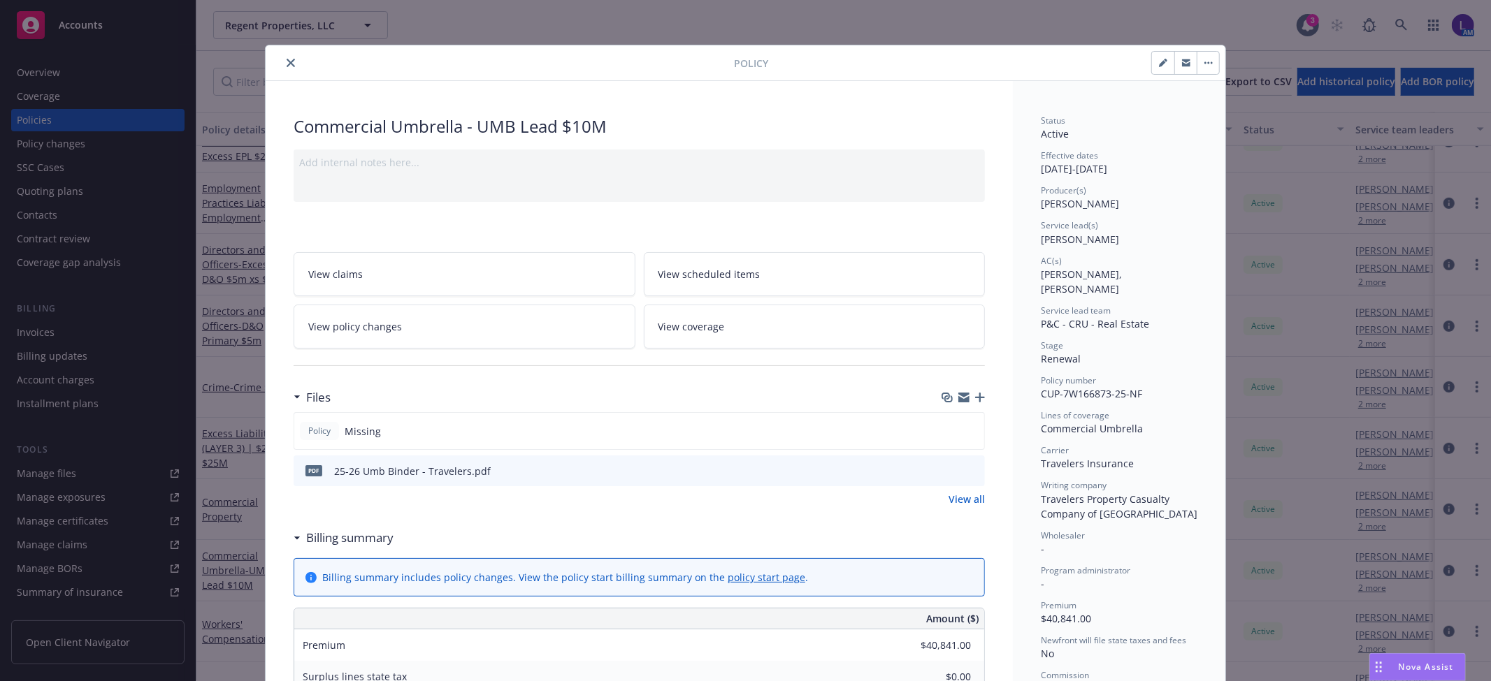
click at [287, 59] on icon "close" at bounding box center [291, 63] width 8 height 8
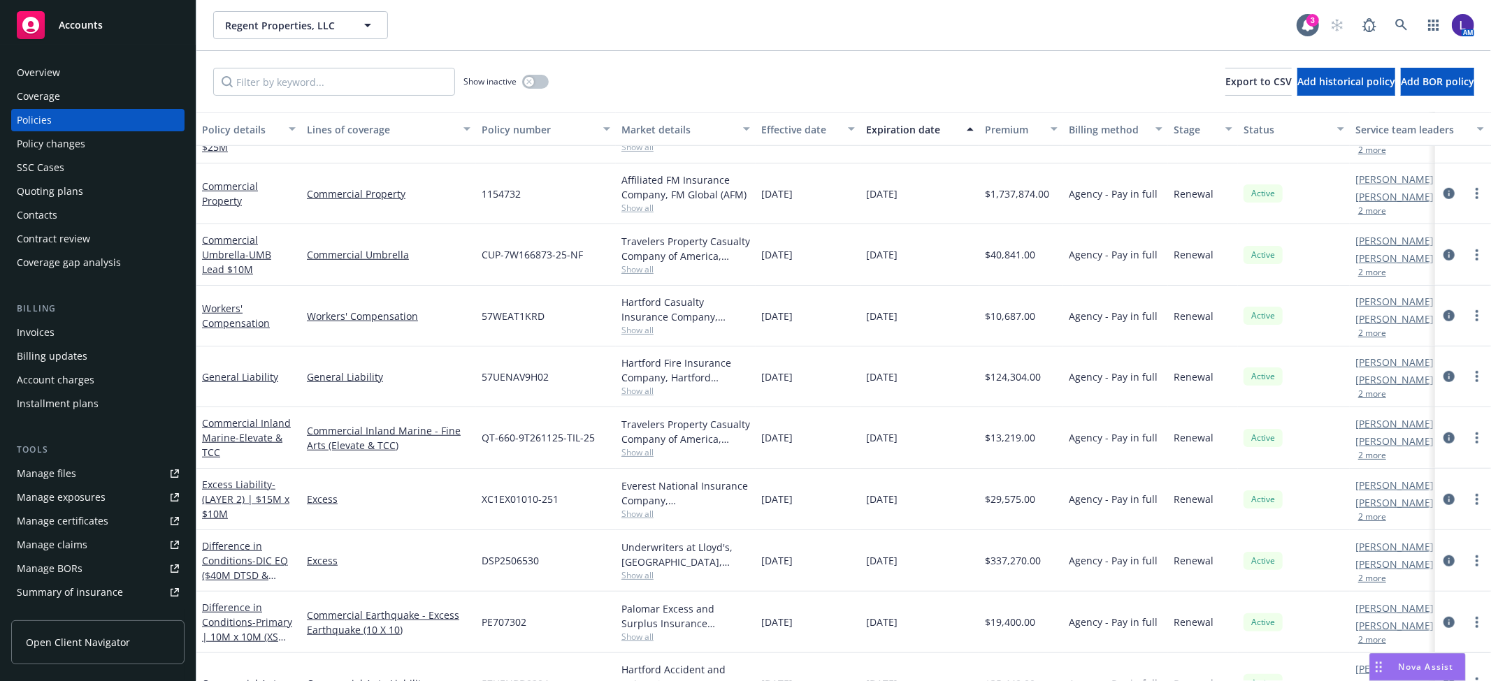
scroll to position [854, 0]
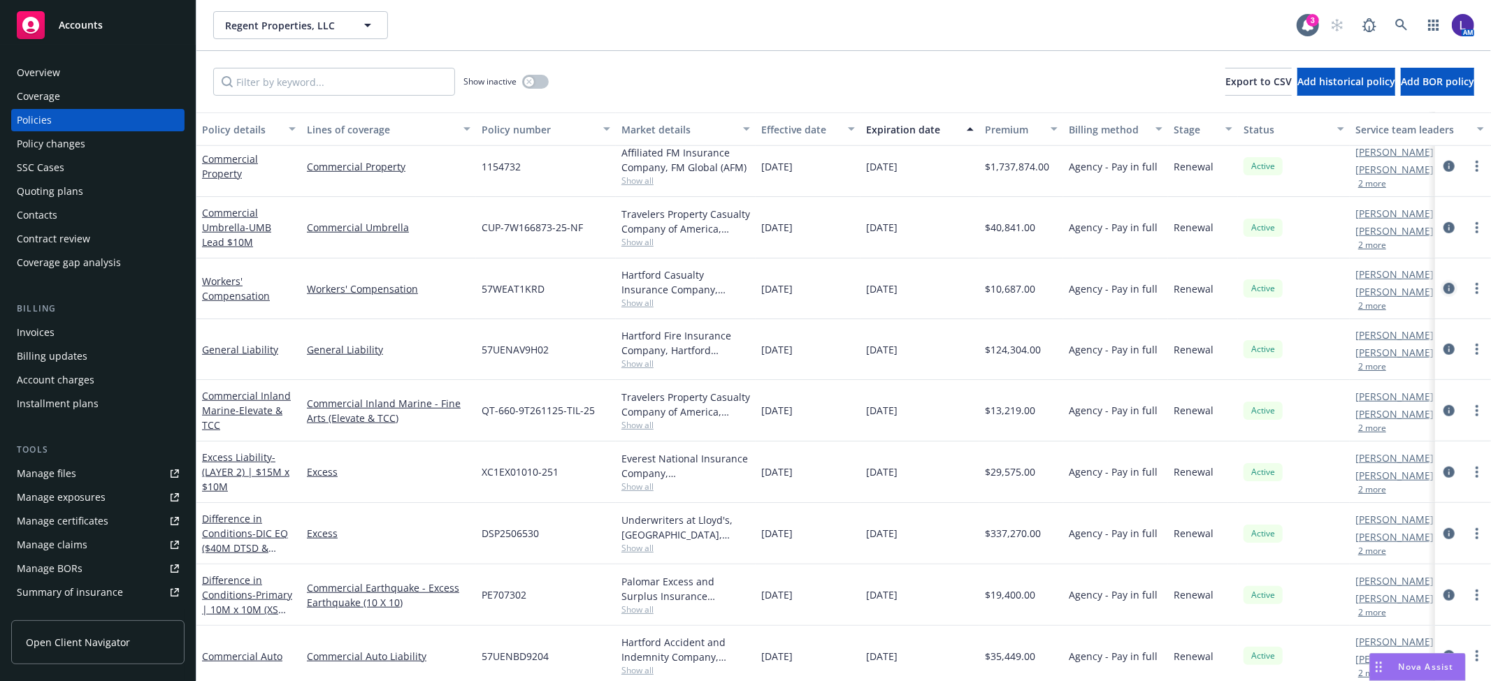
click at [1443, 288] on icon "circleInformation" at bounding box center [1448, 288] width 11 height 11
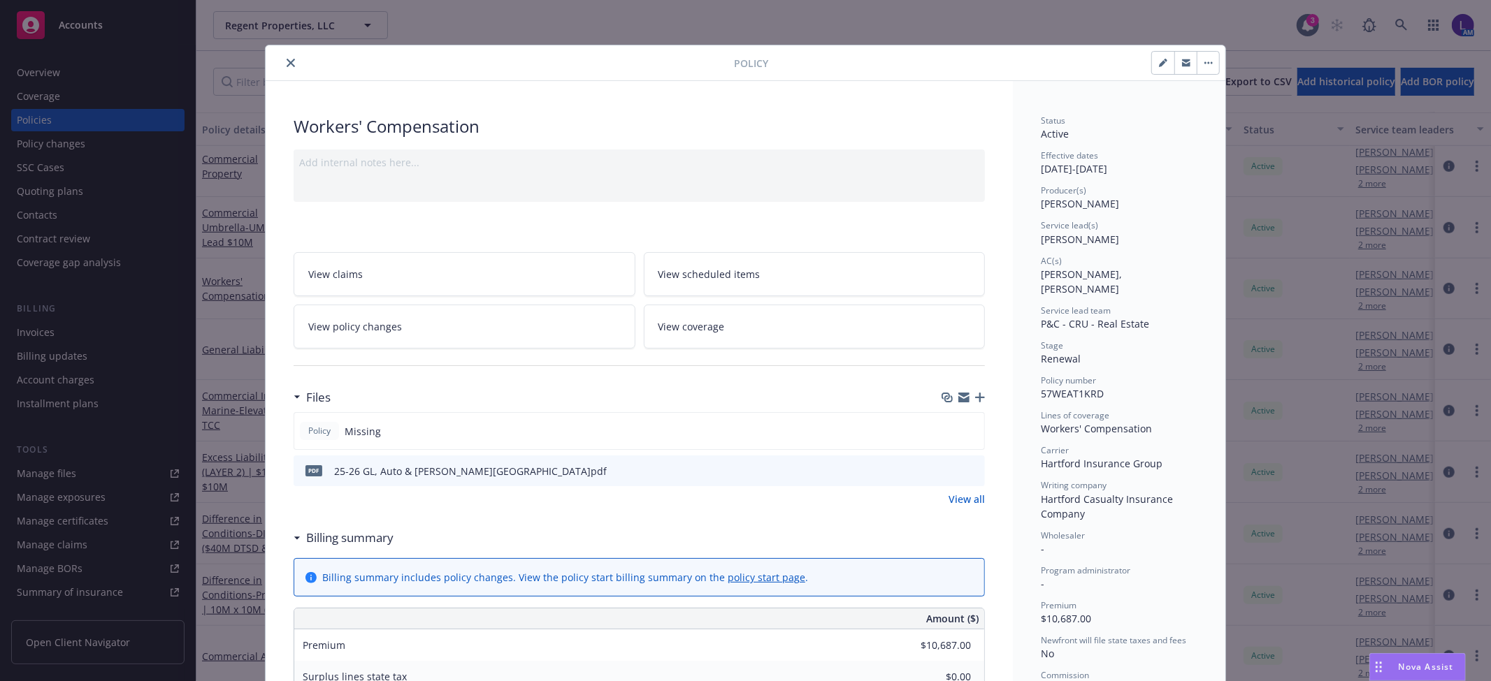
click at [287, 62] on icon "close" at bounding box center [291, 63] width 8 height 8
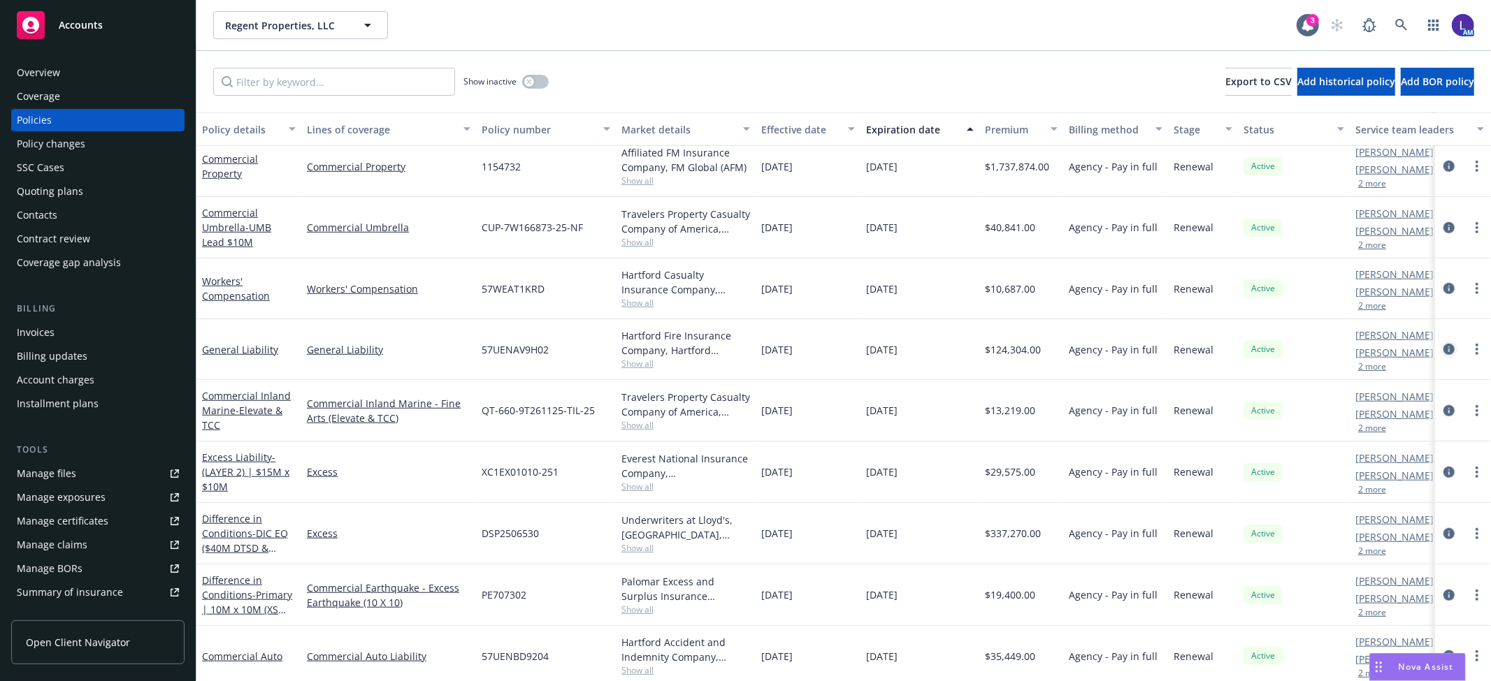
click at [1443, 349] on icon "circleInformation" at bounding box center [1448, 349] width 11 height 11
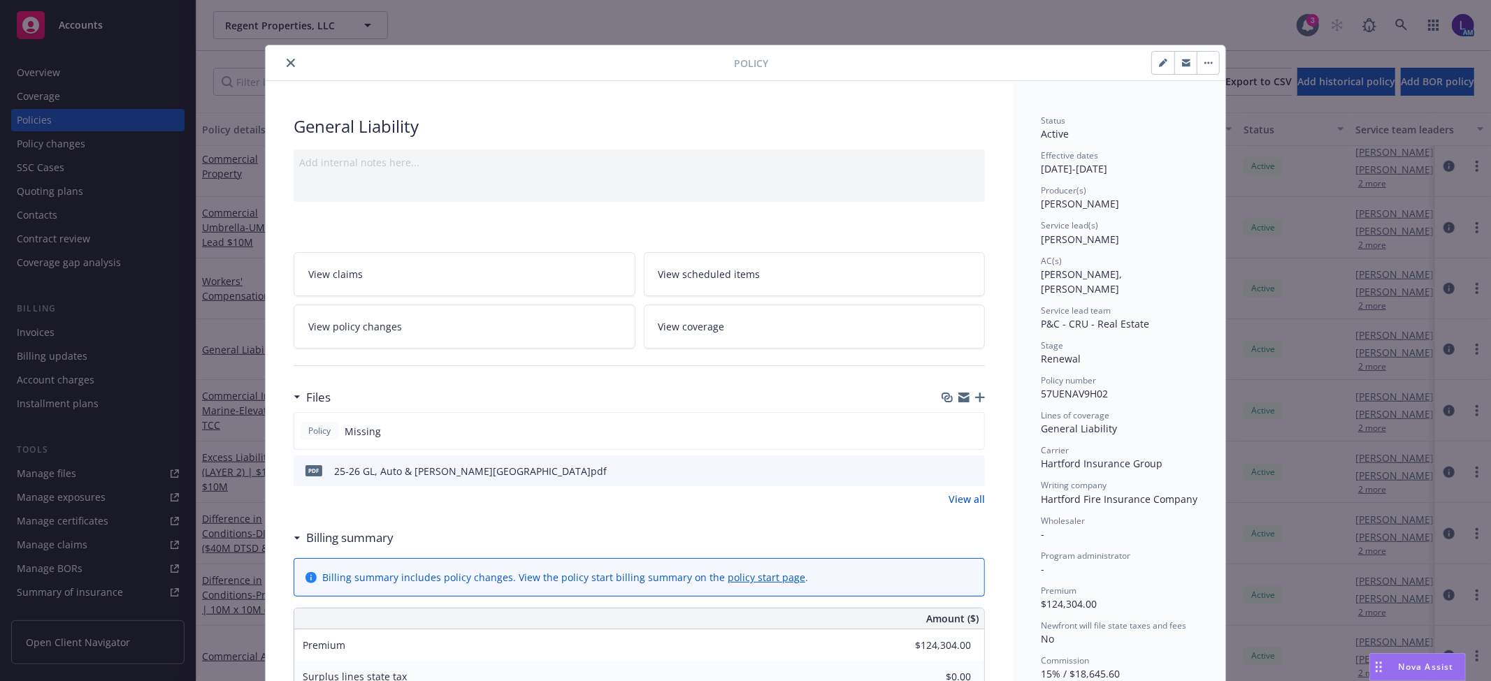
drag, startPoint x: 288, startPoint y: 77, endPoint x: 282, endPoint y: 71, distance: 7.9
click at [282, 73] on div "Policy" at bounding box center [746, 63] width 960 height 36
click at [282, 68] on button "close" at bounding box center [290, 63] width 17 height 17
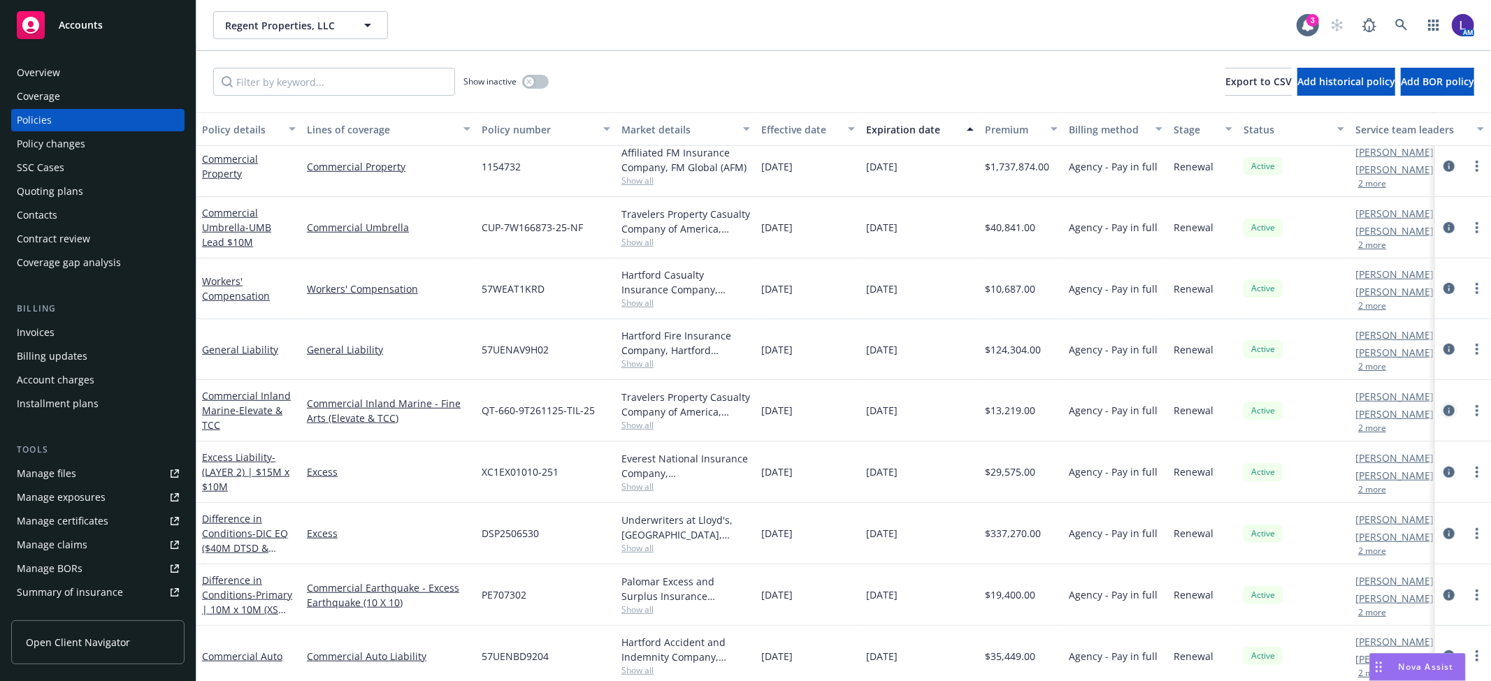
click at [1443, 409] on icon "circleInformation" at bounding box center [1448, 410] width 11 height 11
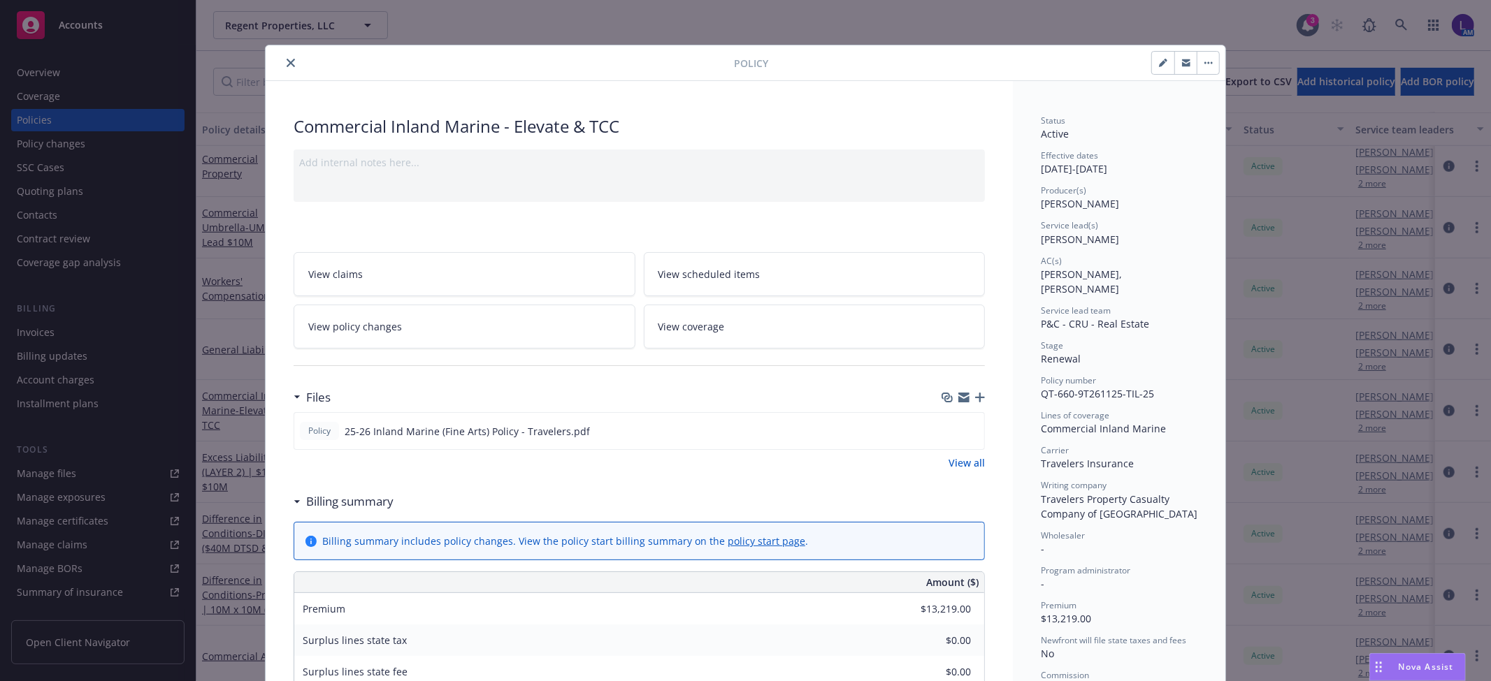
click at [283, 68] on button "close" at bounding box center [290, 63] width 17 height 17
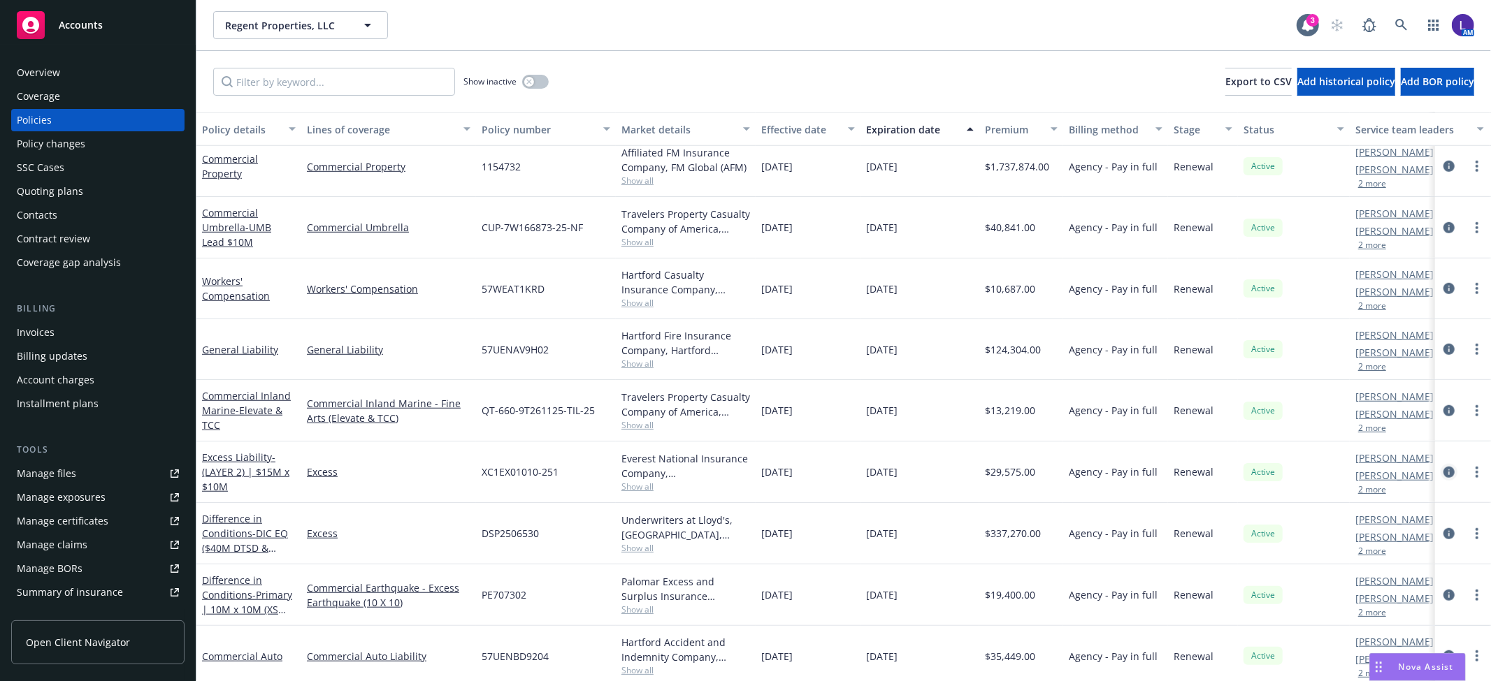
click at [1443, 470] on icon "circleInformation" at bounding box center [1448, 472] width 11 height 11
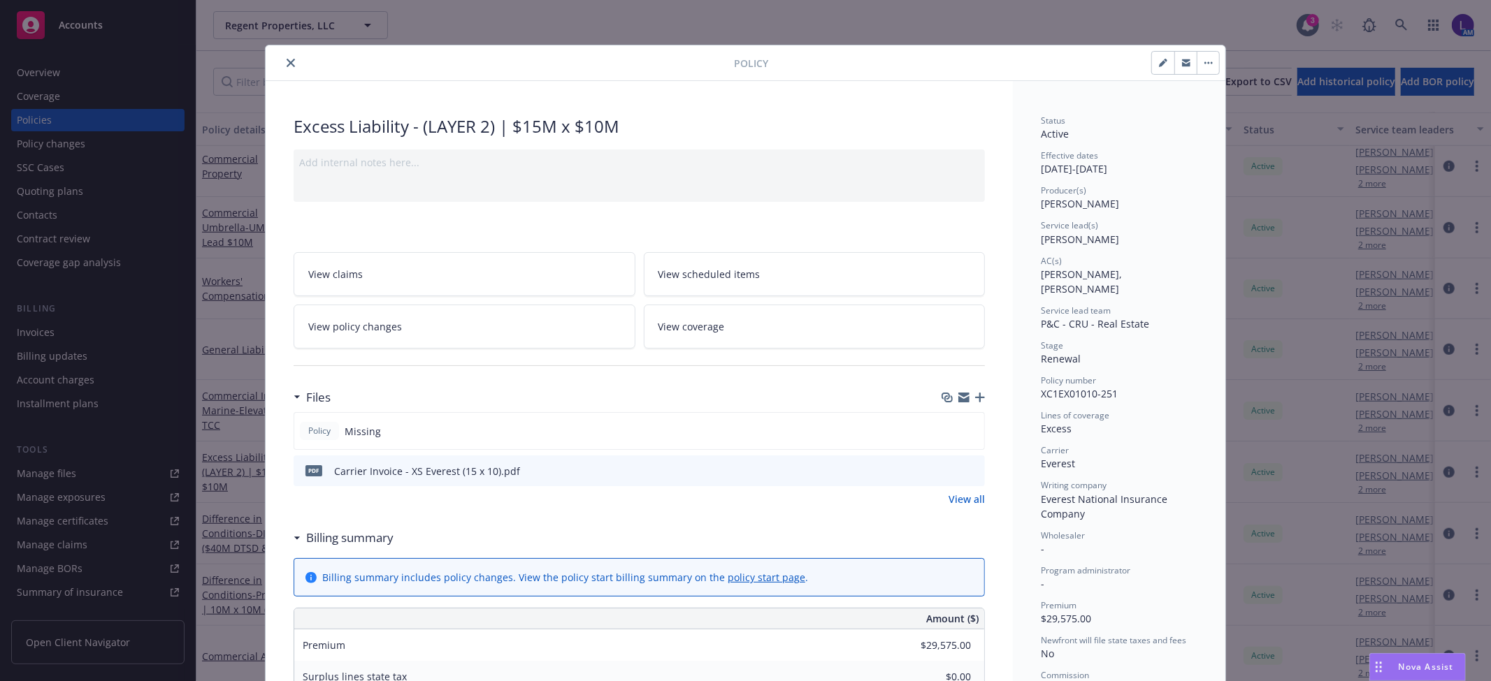
click at [287, 66] on icon "close" at bounding box center [291, 63] width 8 height 8
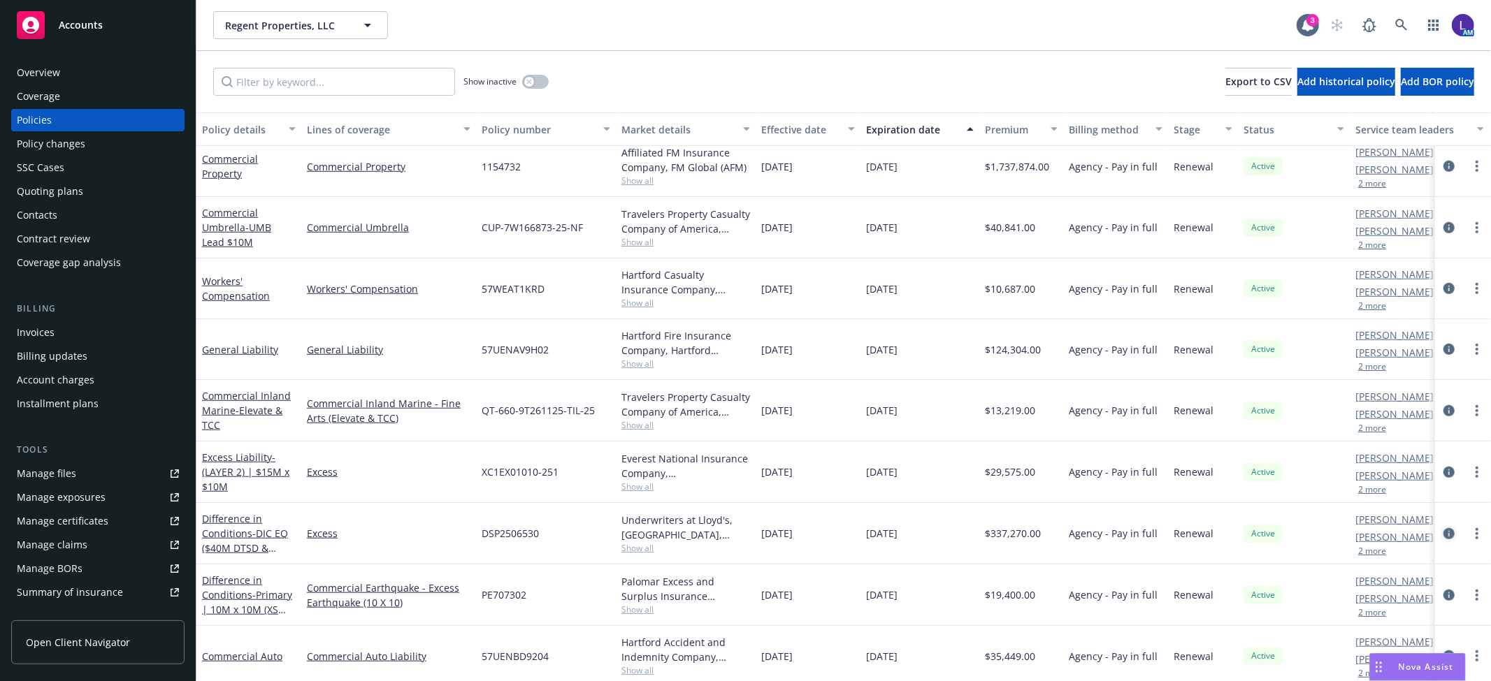
click at [1440, 533] on link "circleInformation" at bounding box center [1448, 534] width 17 height 17
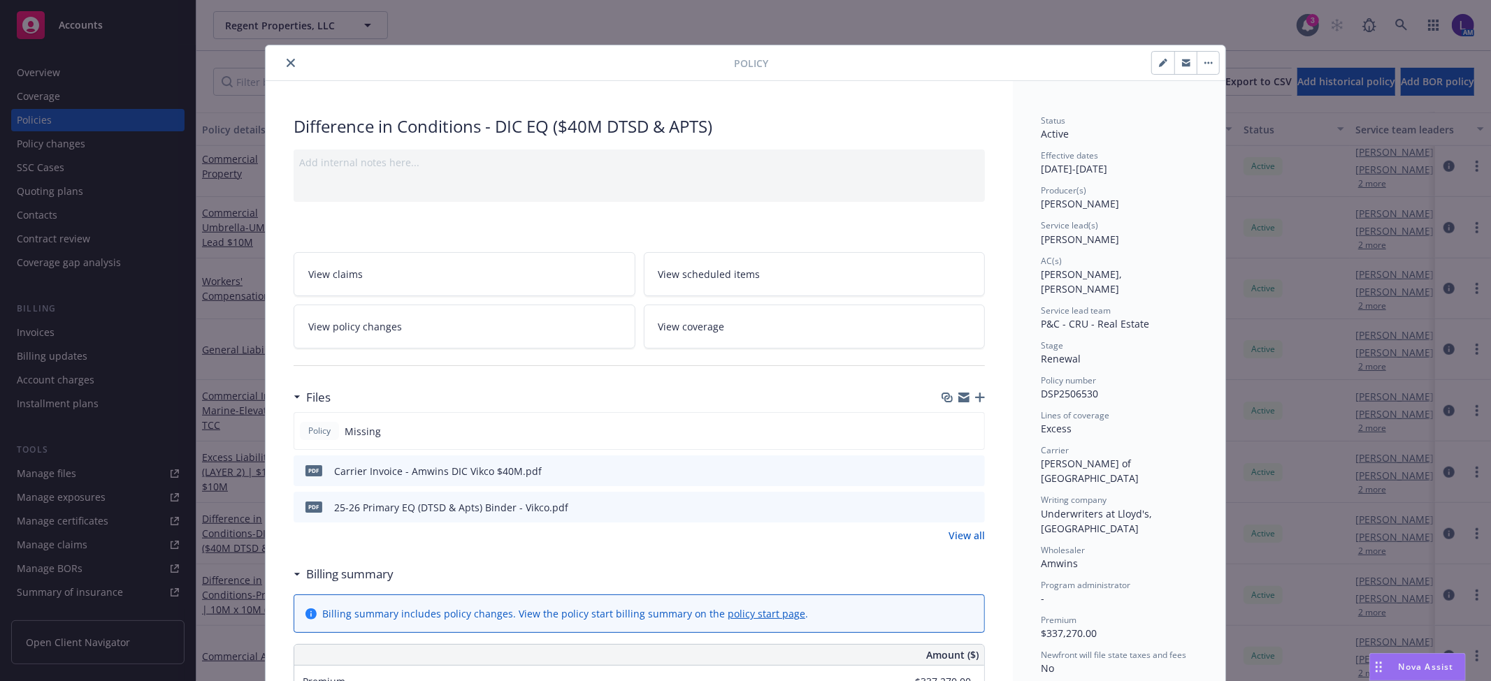
click at [282, 60] on button "close" at bounding box center [290, 63] width 17 height 17
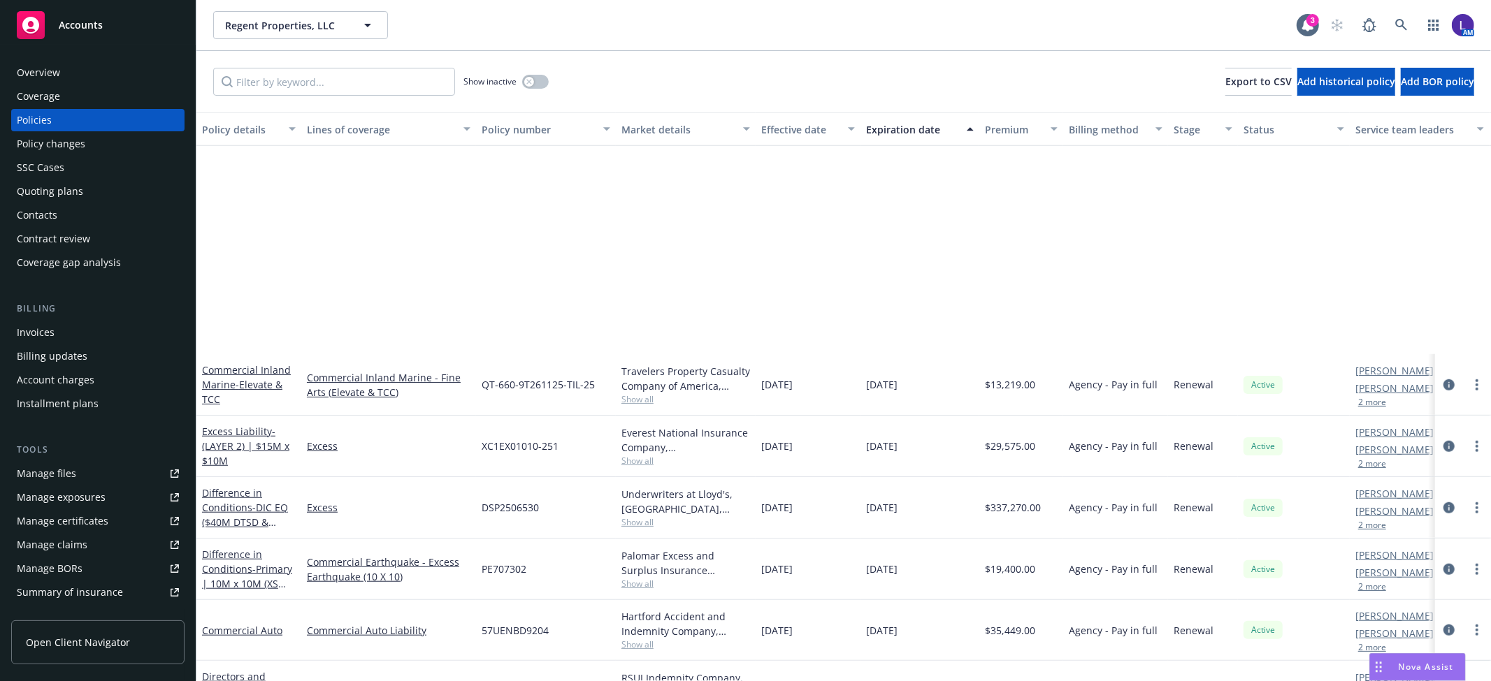
scroll to position [1164, 0]
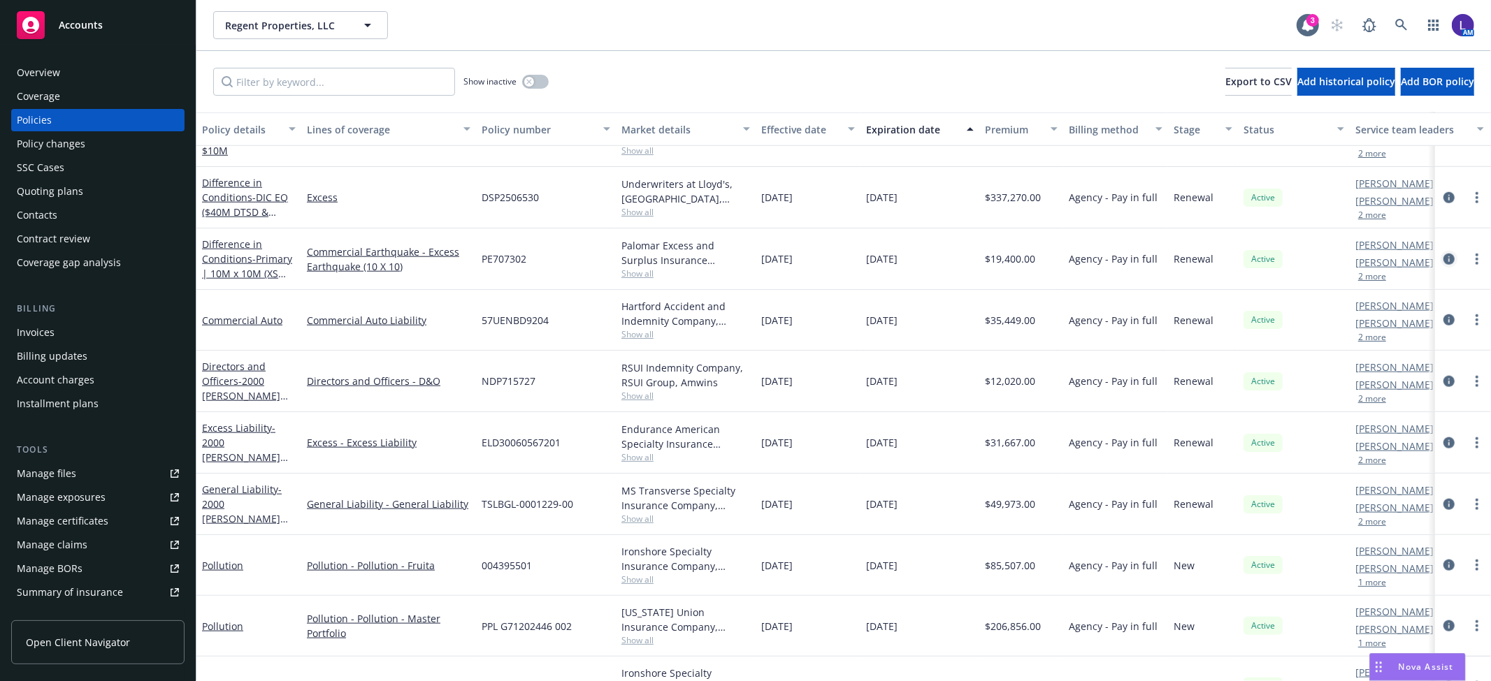
click at [1440, 261] on link "circleInformation" at bounding box center [1448, 259] width 17 height 17
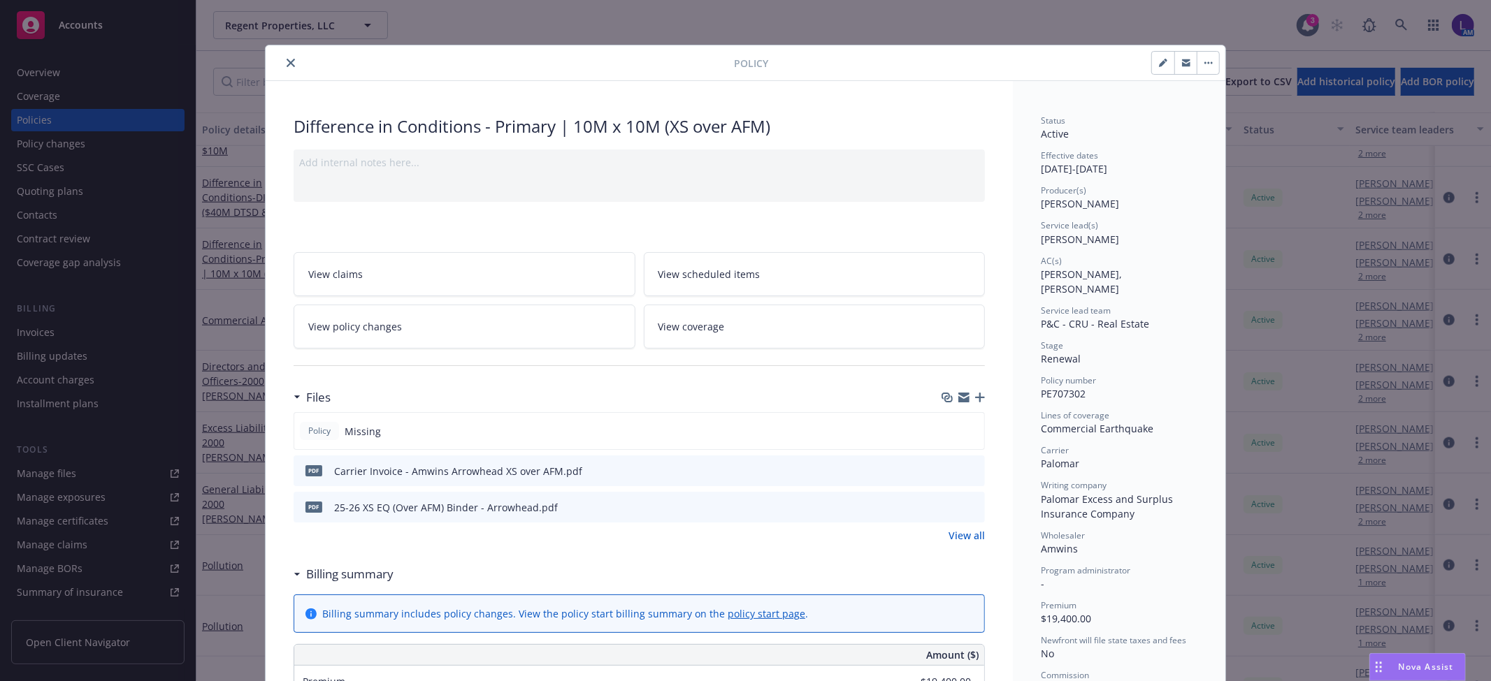
click at [288, 59] on icon "close" at bounding box center [291, 63] width 8 height 8
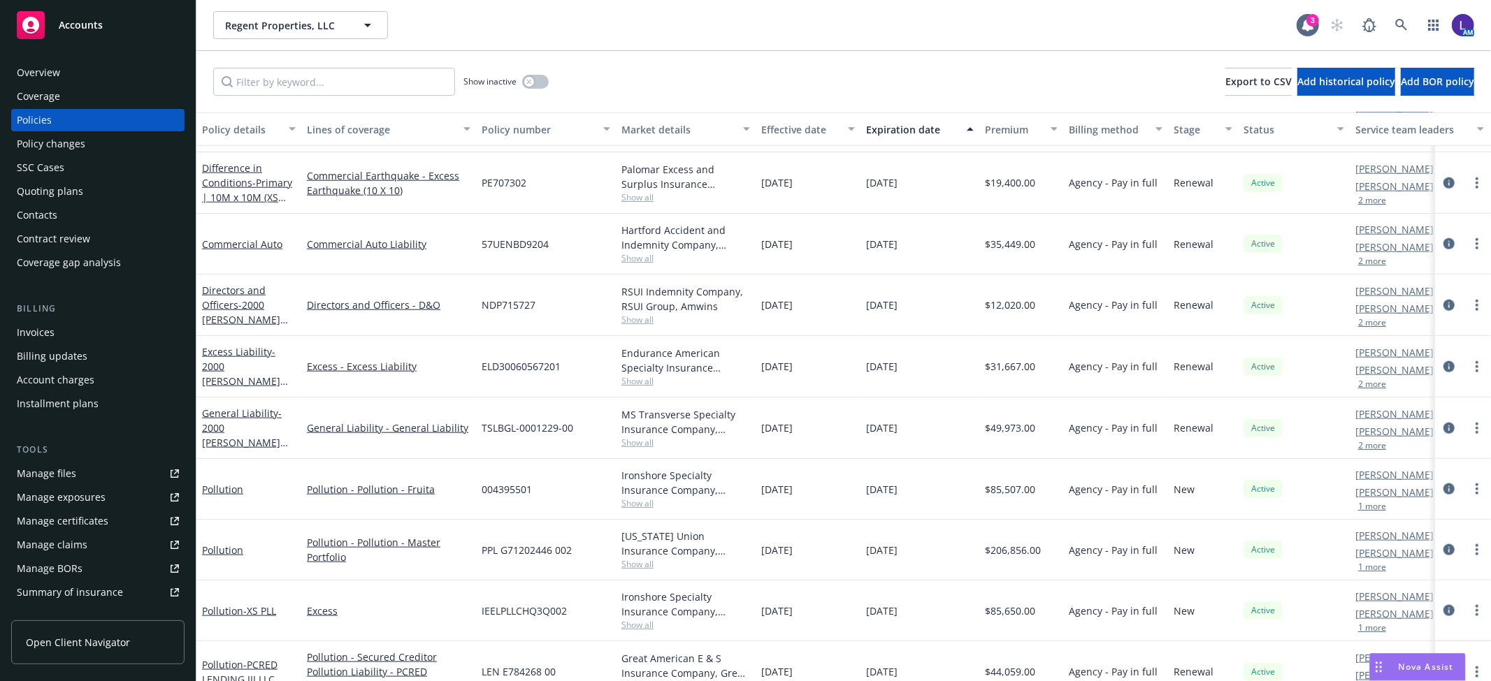
scroll to position [1185, 0]
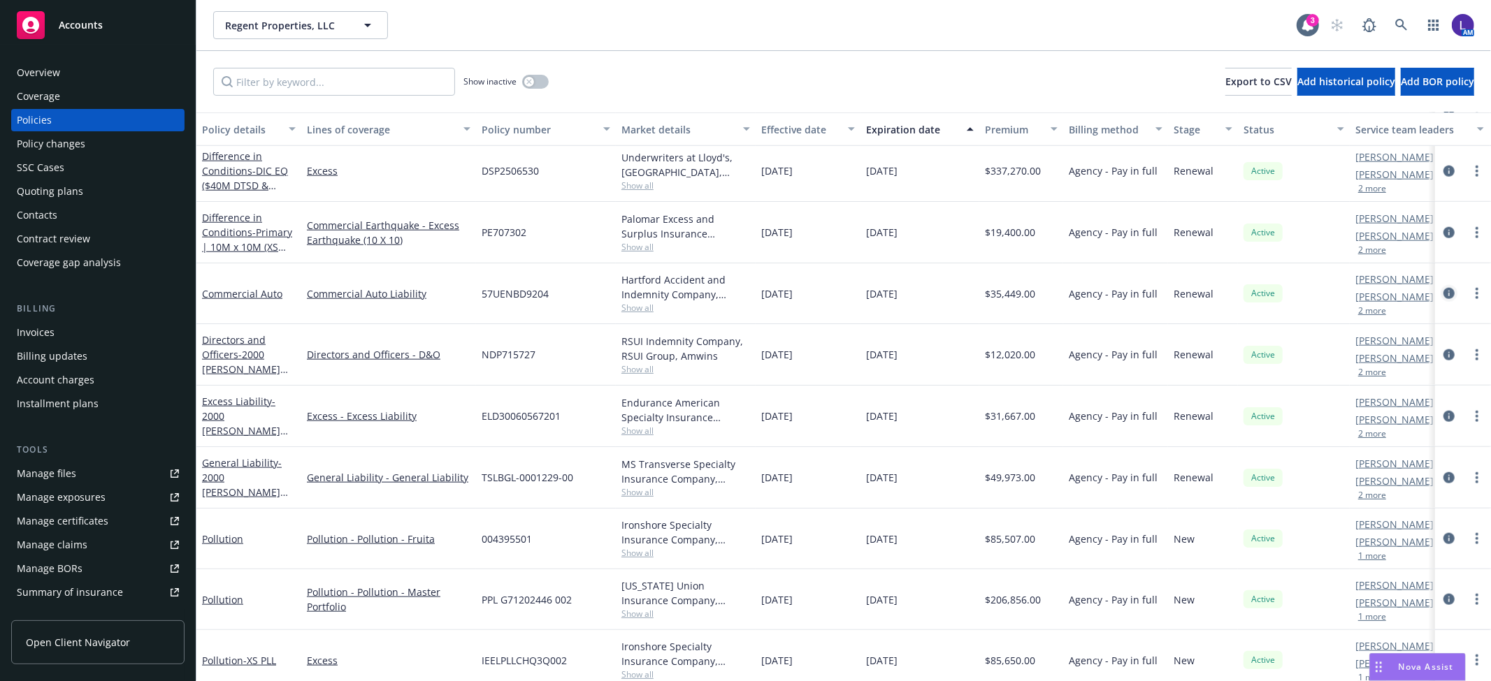
click at [1443, 294] on icon "circleInformation" at bounding box center [1448, 293] width 11 height 11
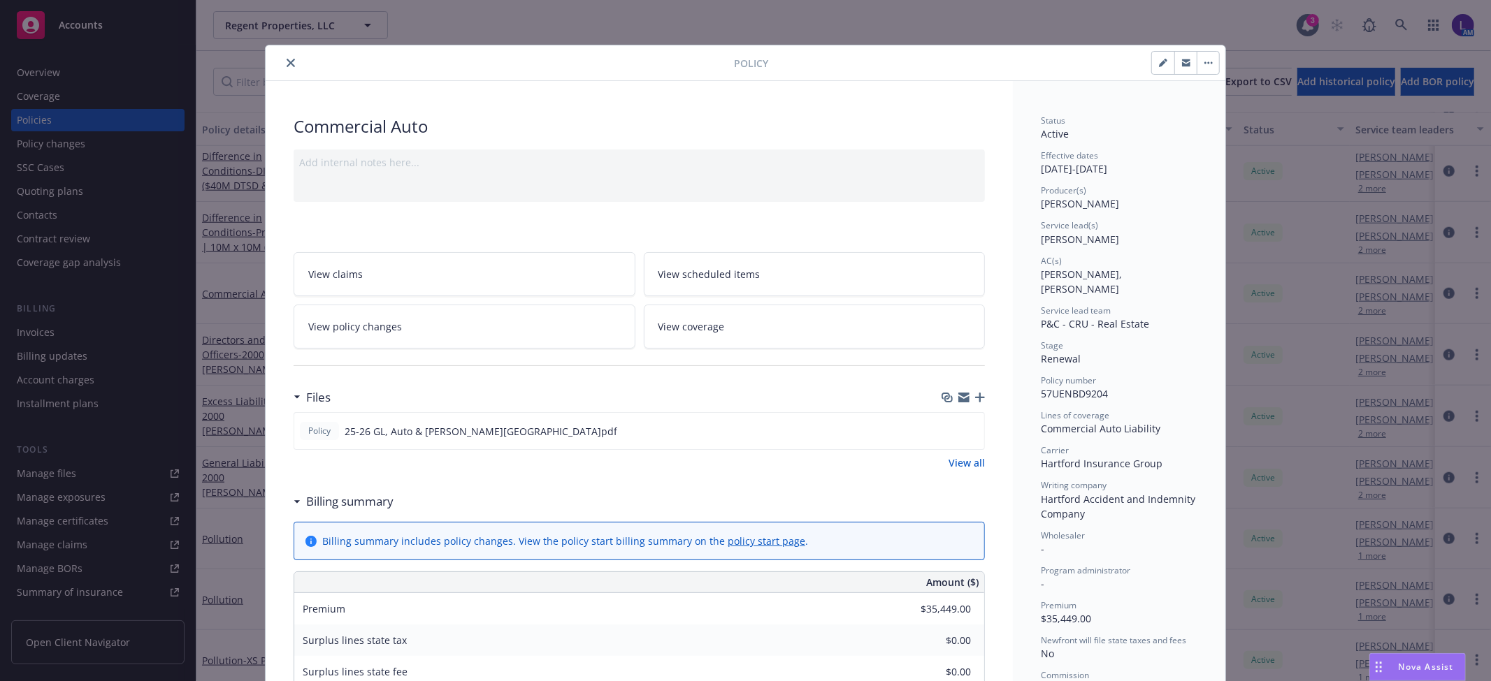
drag, startPoint x: 284, startPoint y: 65, endPoint x: 275, endPoint y: 75, distance: 12.9
click at [287, 65] on icon "close" at bounding box center [291, 63] width 8 height 8
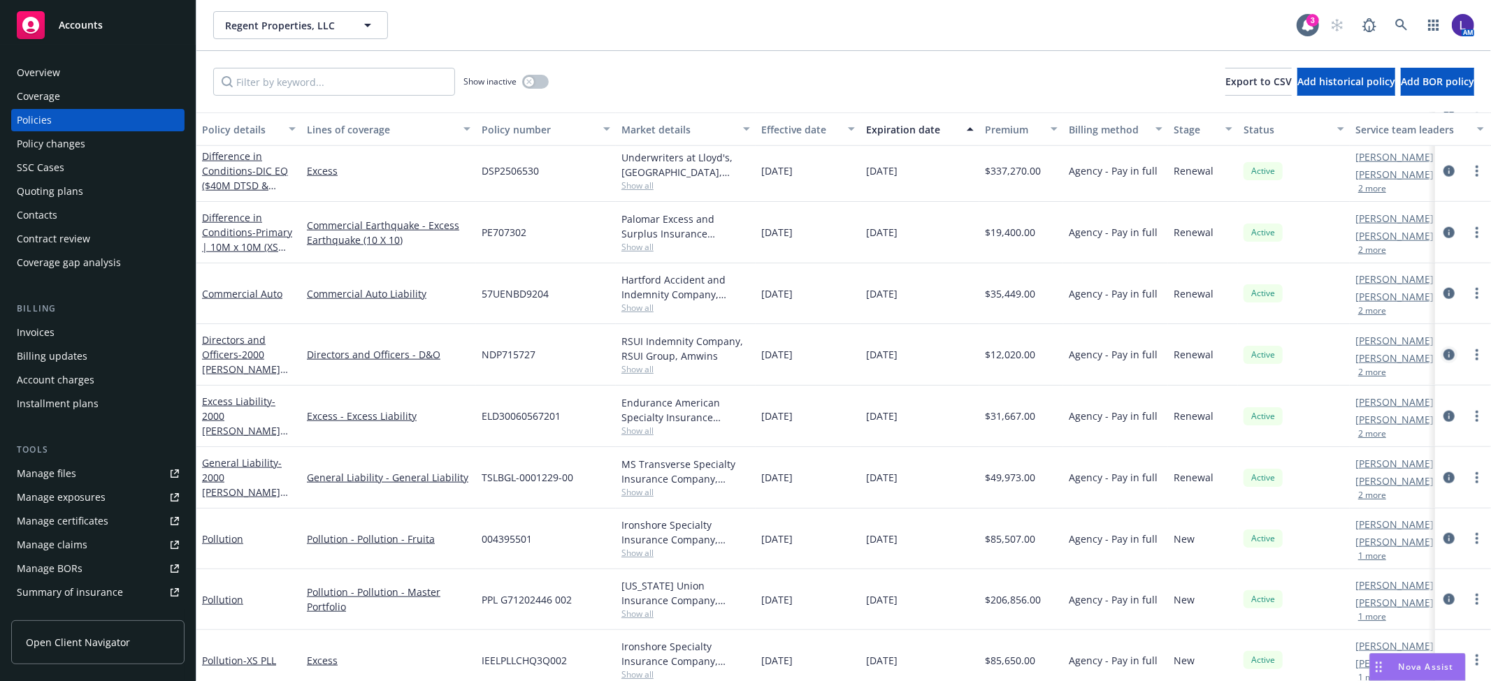
click at [1443, 350] on icon "circleInformation" at bounding box center [1448, 354] width 11 height 11
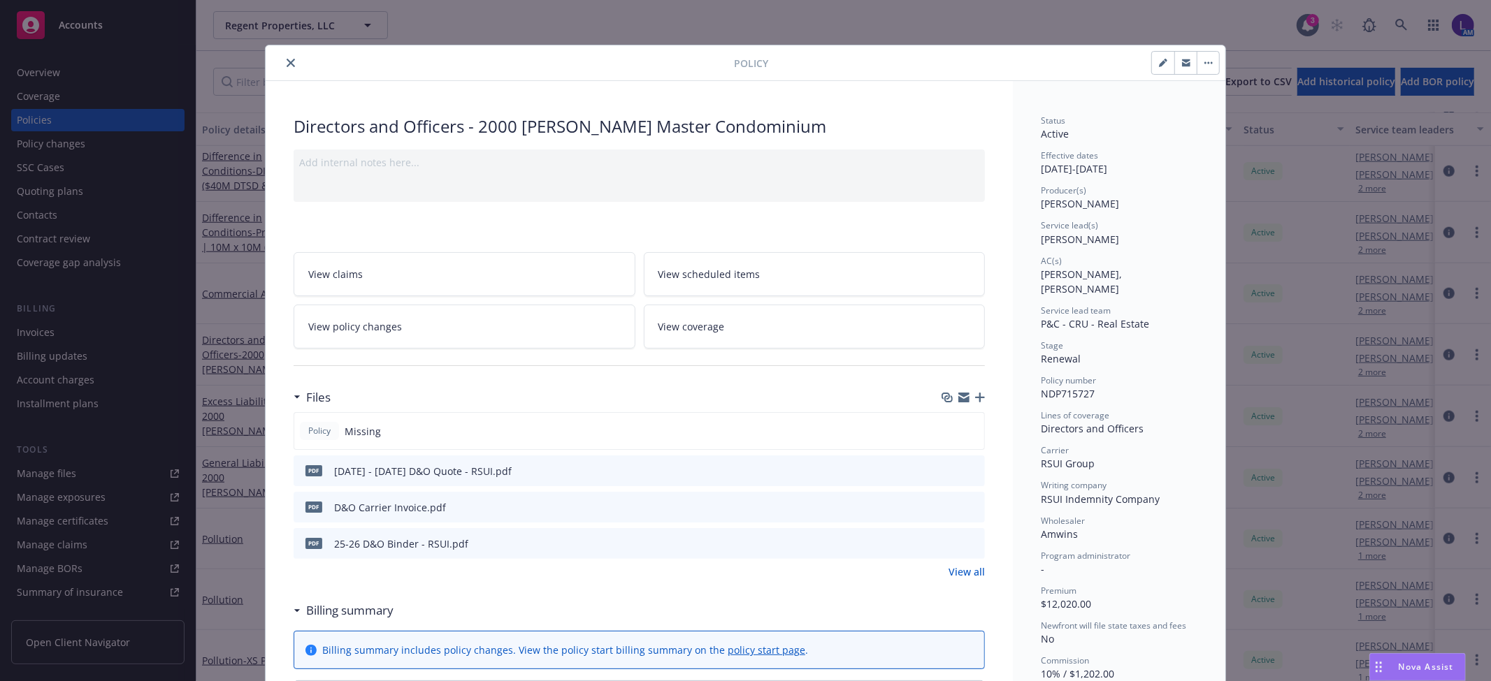
click at [287, 64] on icon "close" at bounding box center [291, 63] width 8 height 8
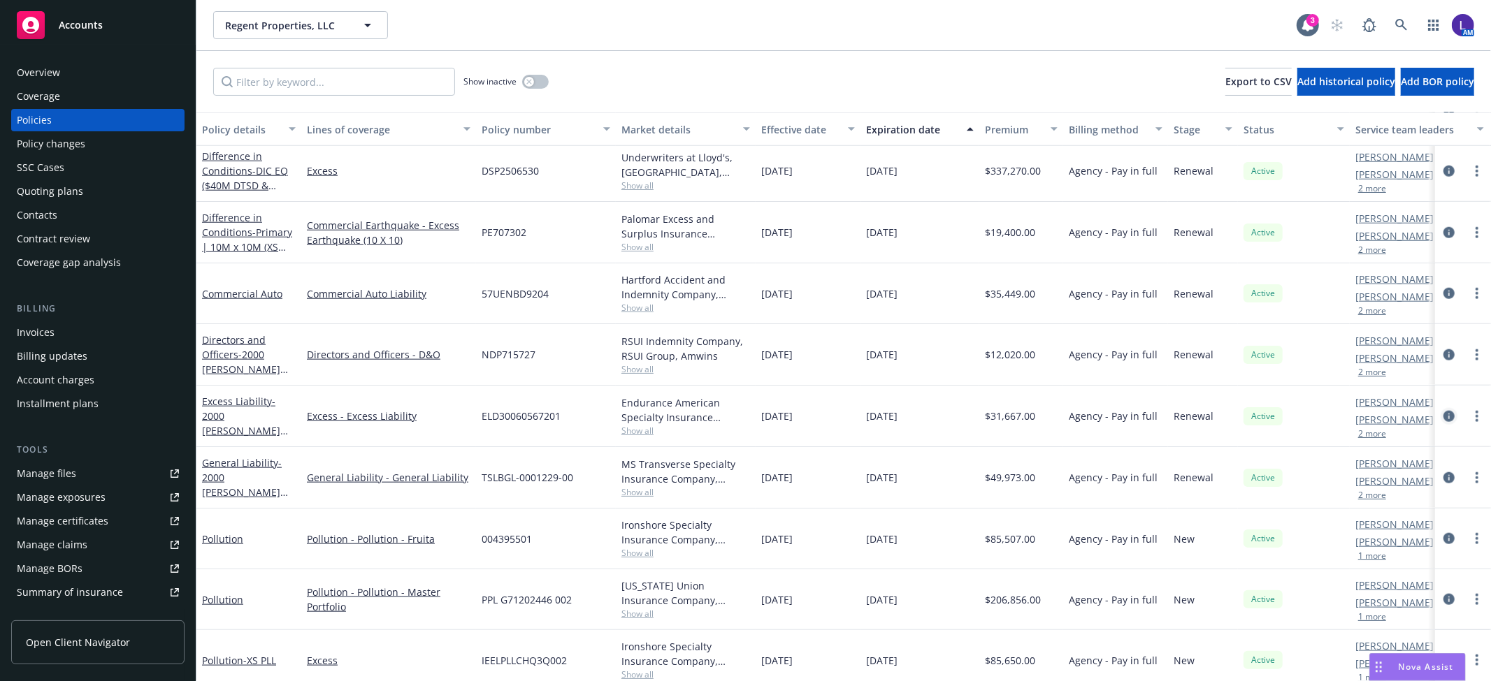
click at [1443, 413] on icon "circleInformation" at bounding box center [1448, 416] width 11 height 11
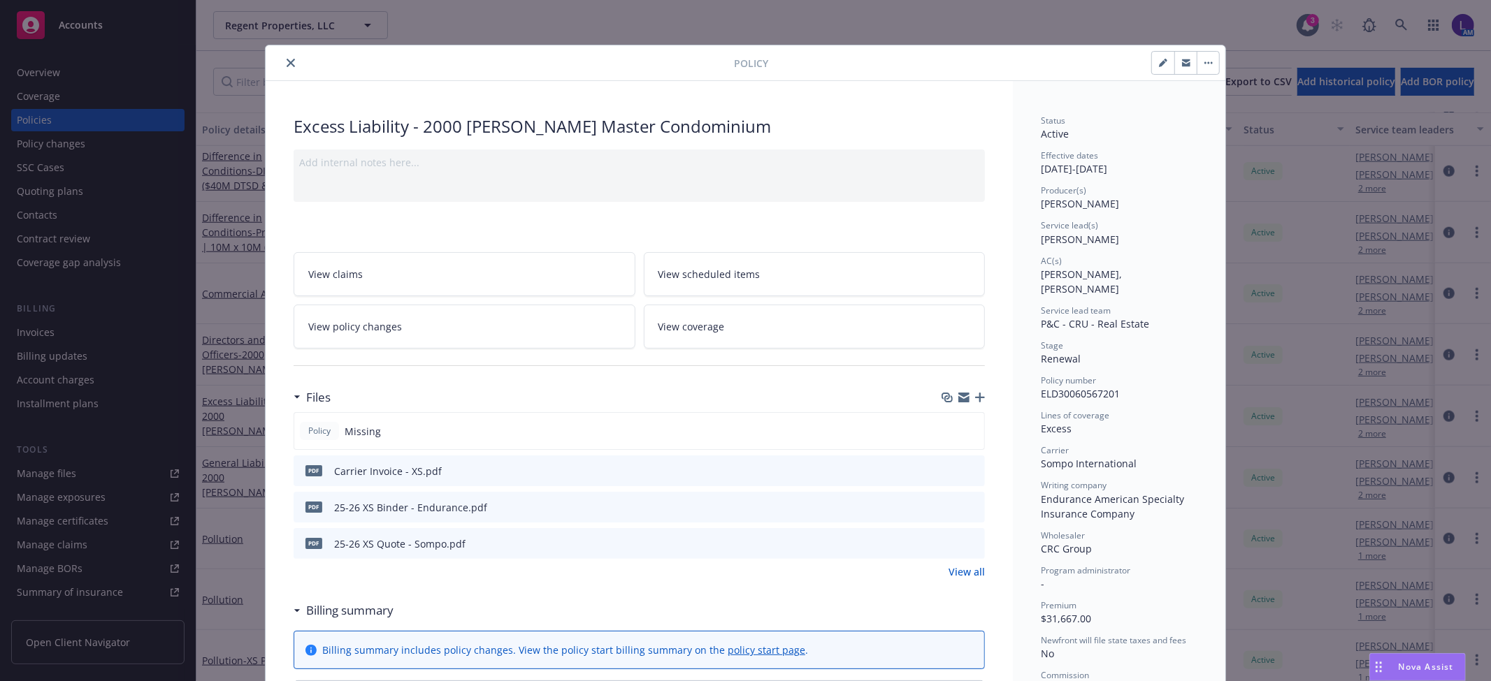
click at [287, 61] on icon "close" at bounding box center [291, 63] width 8 height 8
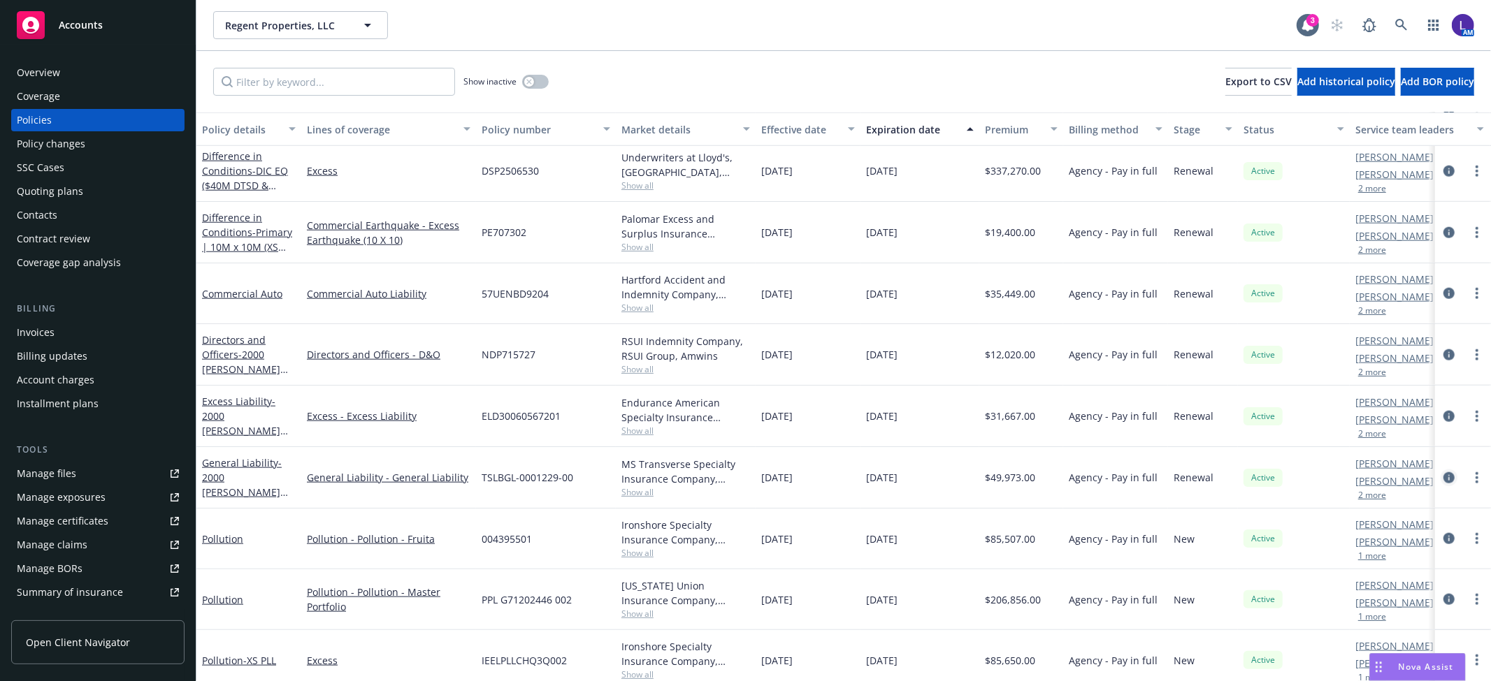
click at [1440, 471] on link "circleInformation" at bounding box center [1448, 478] width 17 height 17
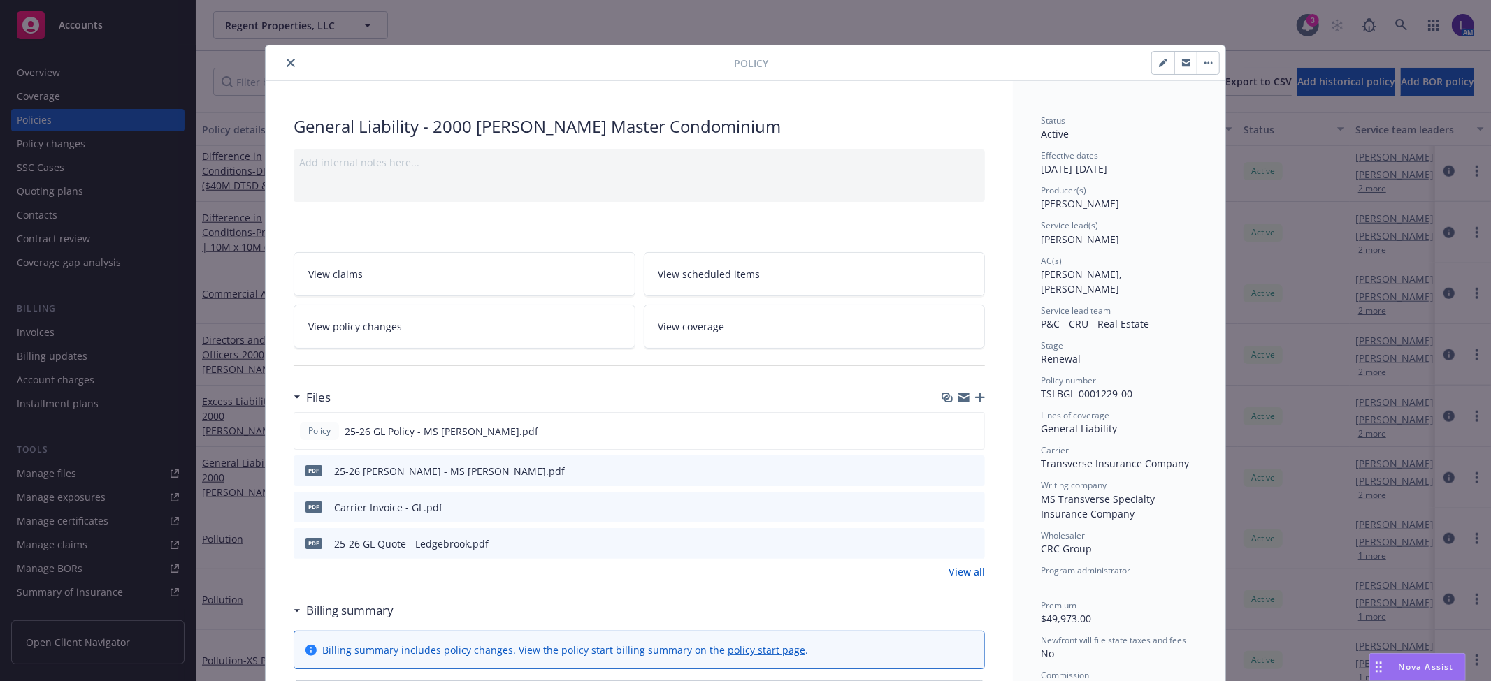
click at [287, 66] on icon "close" at bounding box center [291, 63] width 8 height 8
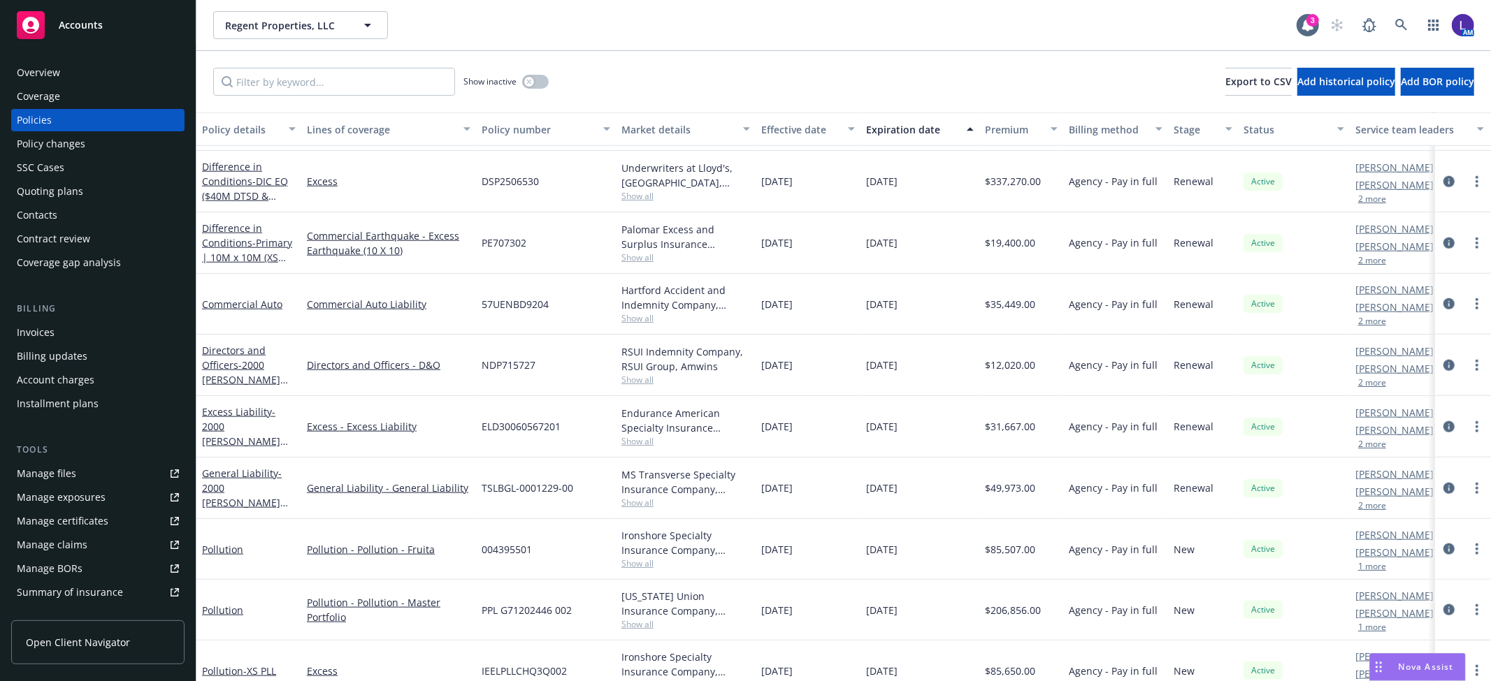
scroll to position [875, 0]
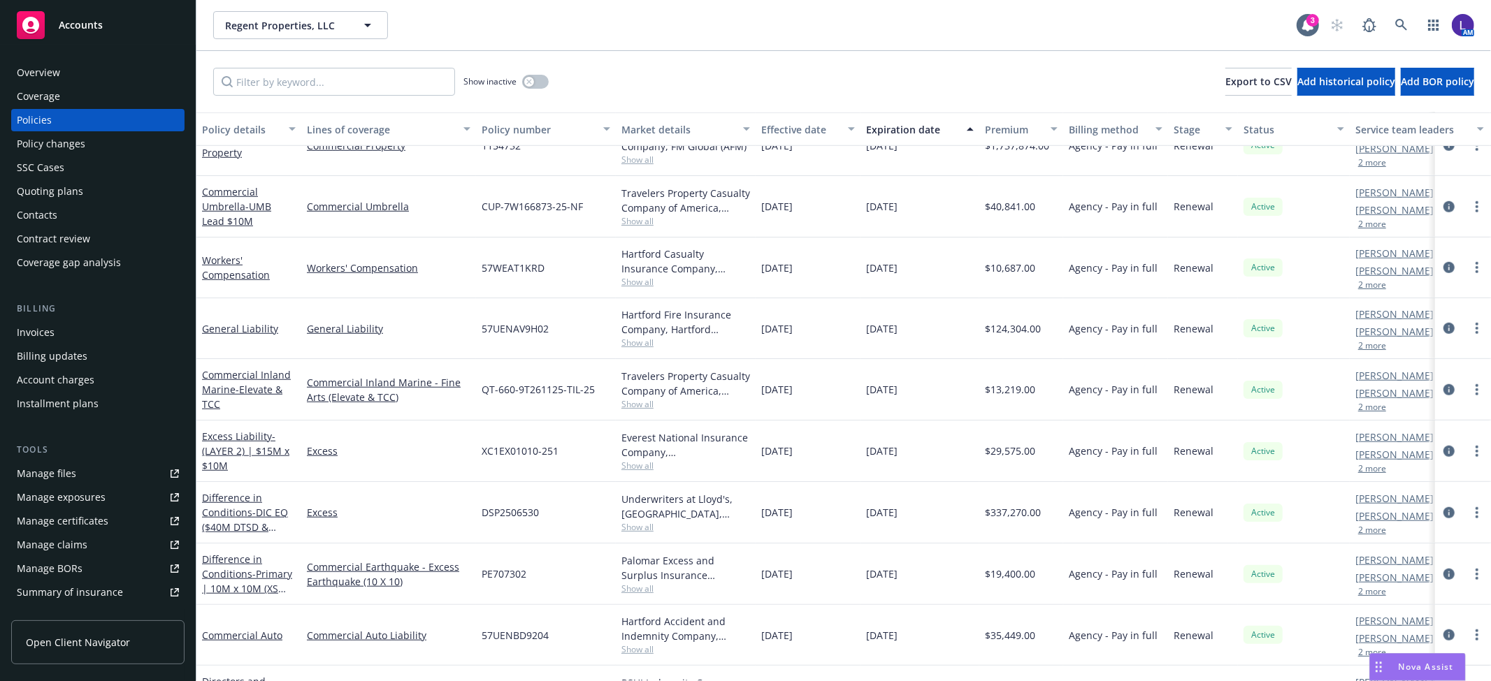
click at [1372, 342] on button "2 more" at bounding box center [1372, 346] width 28 height 8
